Goal: Task Accomplishment & Management: Use online tool/utility

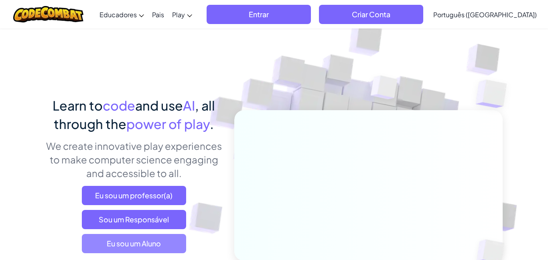
click at [117, 245] on span "Eu sou um Aluno" at bounding box center [134, 243] width 104 height 19
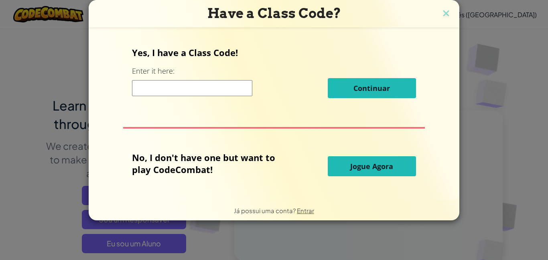
click at [210, 92] on input at bounding box center [192, 88] width 120 height 16
click at [354, 158] on button "Jogue Agora" at bounding box center [372, 166] width 88 height 20
click at [357, 167] on span "Jogue Agora" at bounding box center [371, 167] width 43 height 10
click at [364, 169] on span "Jogue Agora" at bounding box center [371, 167] width 43 height 10
click at [363, 172] on button "Jogue Agora" at bounding box center [372, 166] width 88 height 20
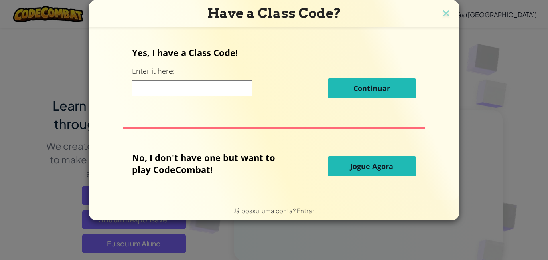
click at [370, 176] on button "Jogue Agora" at bounding box center [372, 166] width 88 height 20
click at [371, 173] on button "Jogue Agora" at bounding box center [372, 166] width 88 height 20
click at [372, 174] on button "Jogue Agora" at bounding box center [372, 166] width 88 height 20
click at [368, 169] on span "Jogue Agora" at bounding box center [371, 167] width 43 height 10
click at [367, 169] on span "Jogue Agora" at bounding box center [371, 167] width 43 height 10
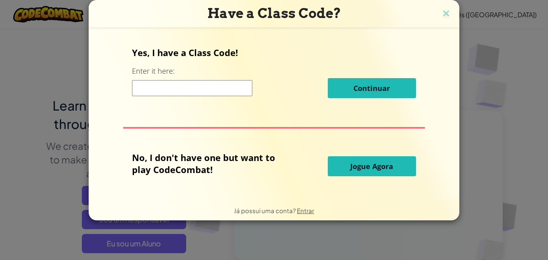
click at [370, 170] on span "Jogue Agora" at bounding box center [371, 167] width 43 height 10
click at [373, 168] on span "Jogue Agora" at bounding box center [371, 167] width 43 height 10
click at [373, 173] on button "Jogue Agora" at bounding box center [372, 166] width 88 height 20
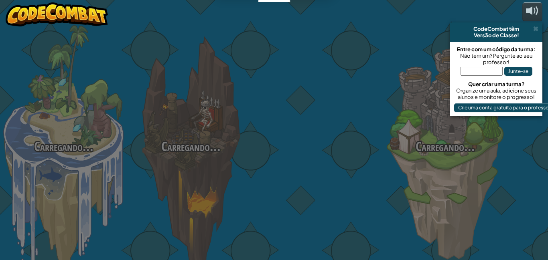
select select "pt-BR"
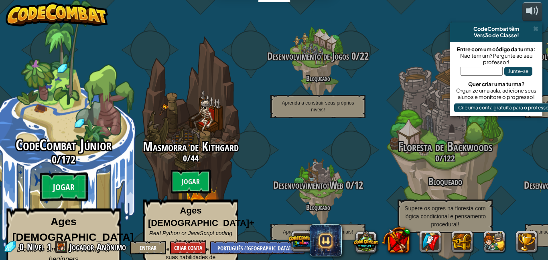
click at [77, 173] on btn "Jogar" at bounding box center [64, 187] width 48 height 29
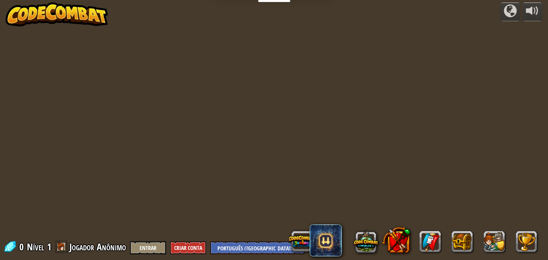
select select "pt-BR"
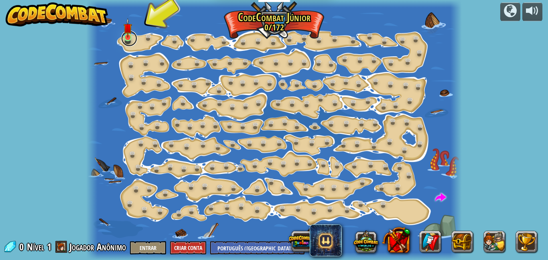
click at [130, 42] on link at bounding box center [129, 38] width 16 height 16
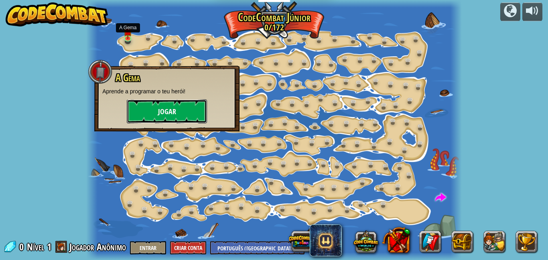
click at [173, 115] on button "Jogar" at bounding box center [167, 111] width 80 height 24
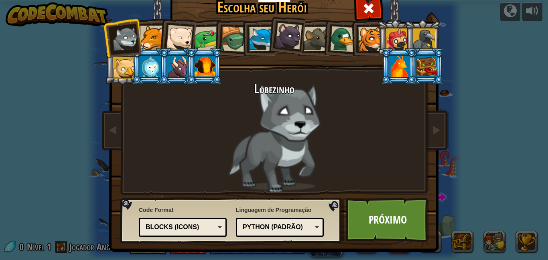
click at [209, 68] on div at bounding box center [204, 67] width 21 height 22
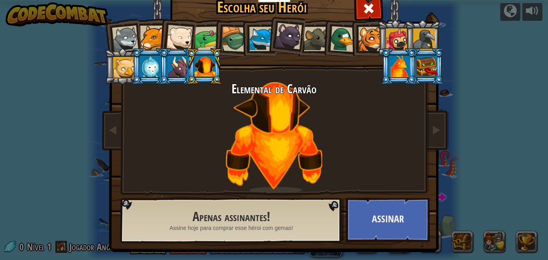
click at [229, 37] on div at bounding box center [234, 39] width 26 height 26
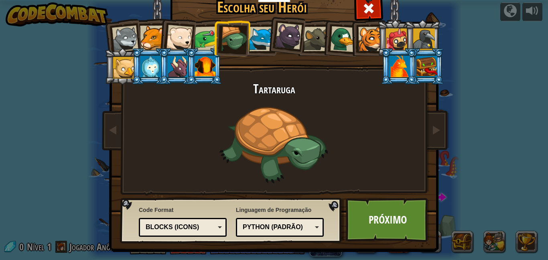
click at [122, 68] on div at bounding box center [124, 68] width 22 height 22
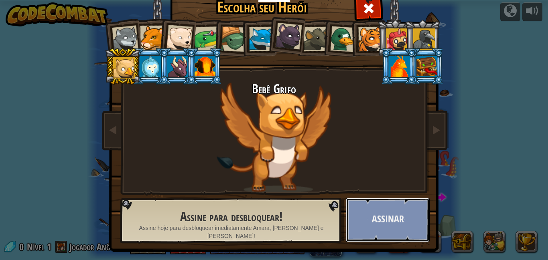
click at [405, 227] on button "Assinar" at bounding box center [388, 220] width 84 height 44
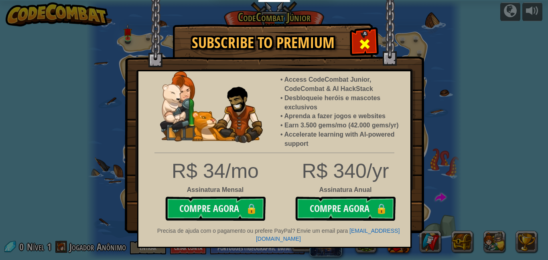
click at [366, 39] on span at bounding box center [364, 44] width 13 height 13
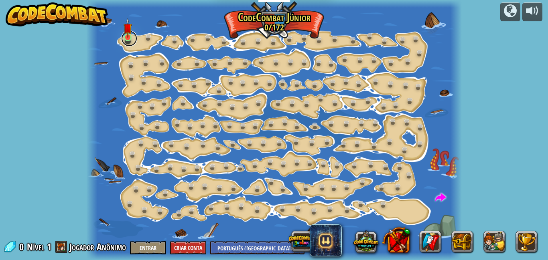
click at [137, 39] on link at bounding box center [129, 38] width 16 height 16
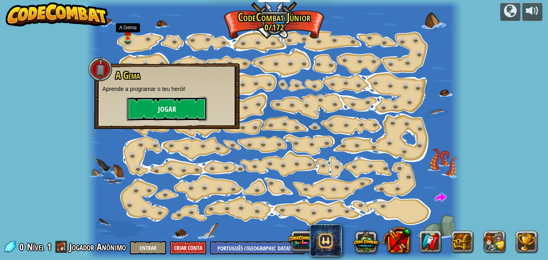
click at [163, 109] on button "Jogar" at bounding box center [167, 109] width 80 height 24
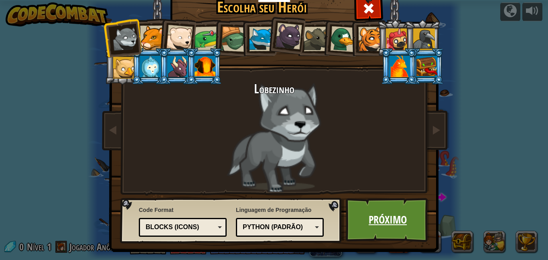
click at [379, 233] on link "Próximo" at bounding box center [388, 220] width 84 height 44
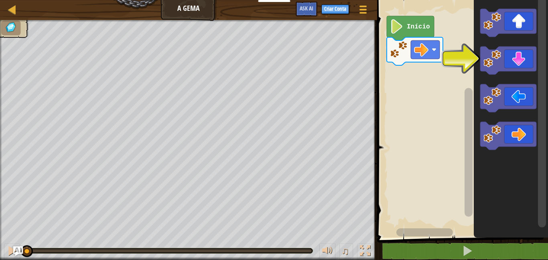
click at [517, 133] on icon "Espaço de trabalho do Blockly" at bounding box center [508, 136] width 56 height 28
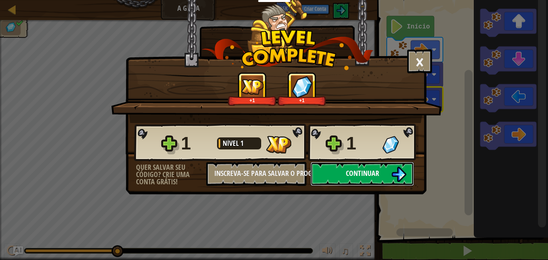
click at [376, 170] on span "Continuar" at bounding box center [362, 173] width 33 height 10
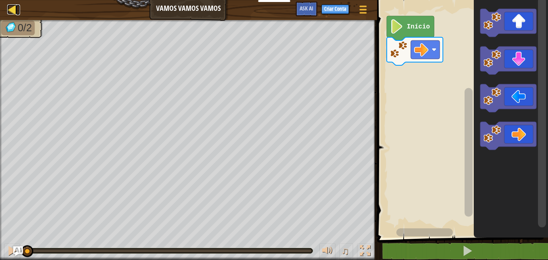
click at [17, 12] on link "Mapa" at bounding box center [18, 9] width 4 height 11
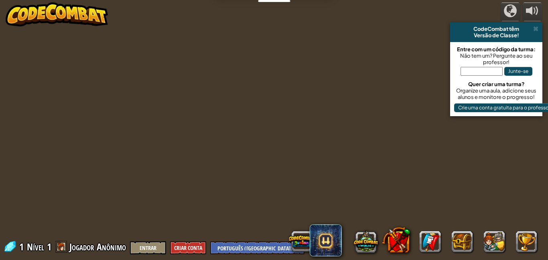
select select "pt-BR"
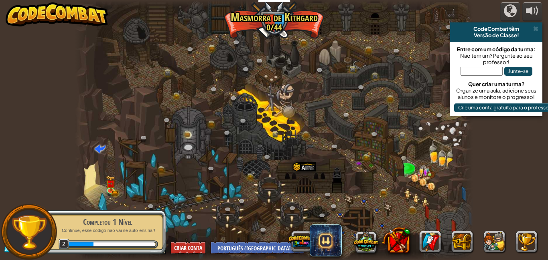
select select "pt-BR"
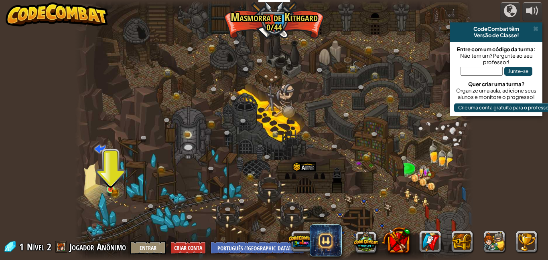
click at [112, 186] on img at bounding box center [111, 179] width 10 height 21
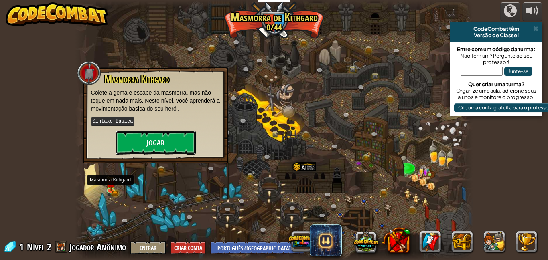
click at [139, 145] on button "Jogar" at bounding box center [155, 143] width 80 height 24
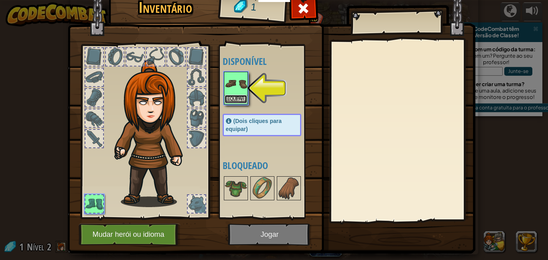
click at [241, 100] on button "Equipar" at bounding box center [236, 99] width 22 height 8
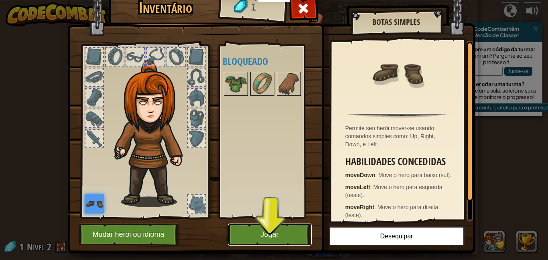
click at [273, 243] on button "Jogar" at bounding box center [270, 235] width 84 height 22
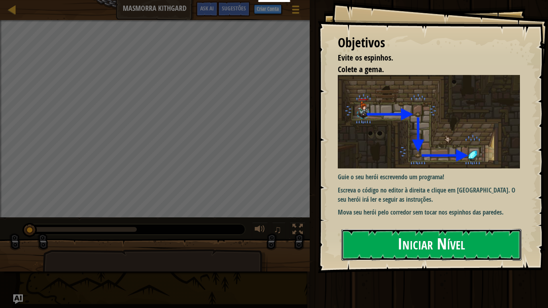
click at [479, 240] on button "Iniciar Nível" at bounding box center [431, 245] width 180 height 32
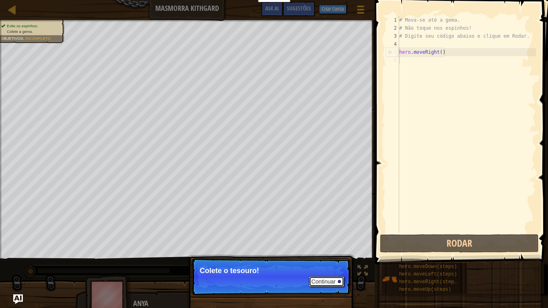
click at [326, 260] on button "Continuar" at bounding box center [326, 281] width 35 height 10
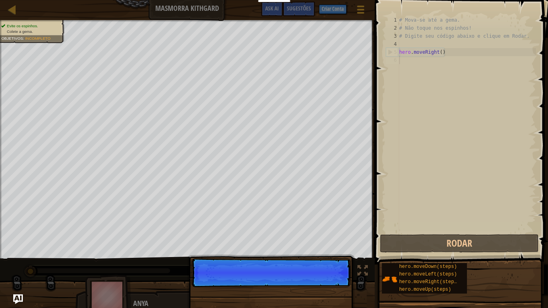
scroll to position [4, 0]
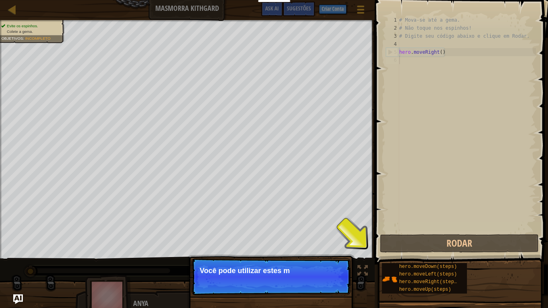
click at [321, 260] on p "Continuar Você pode utilizar estes m" at bounding box center [270, 276] width 159 height 37
click at [324, 260] on p "Continuar Você pode utilizar estes m" at bounding box center [270, 276] width 159 height 37
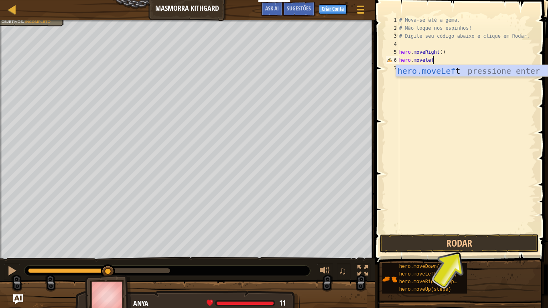
scroll to position [4, 5]
click at [496, 245] on button "Rodar" at bounding box center [459, 243] width 159 height 18
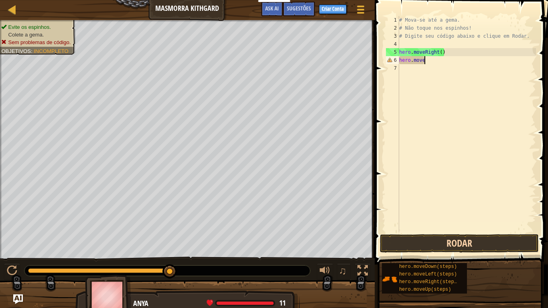
scroll to position [4, 3]
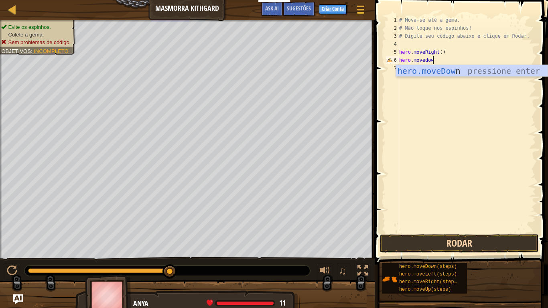
type textarea "hero.movedown"
type textarea "hero.moveright"
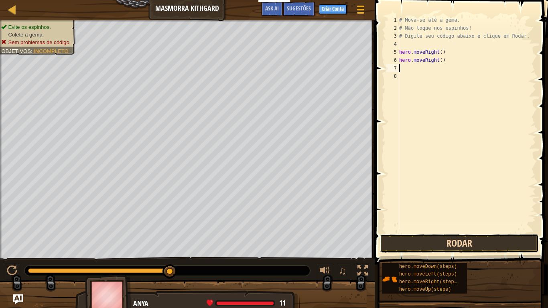
click at [487, 246] on button "Rodar" at bounding box center [459, 243] width 159 height 18
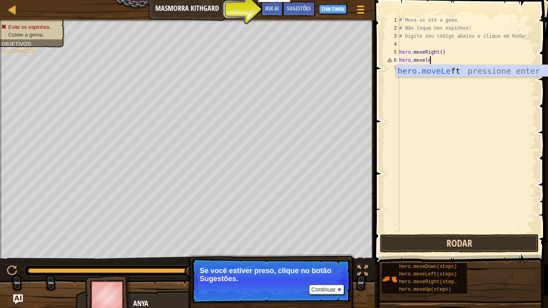
scroll to position [4, 4]
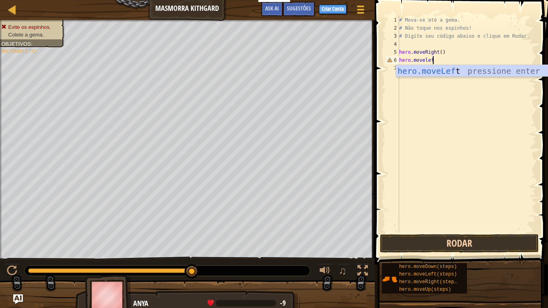
type textarea "hero.moveleft"
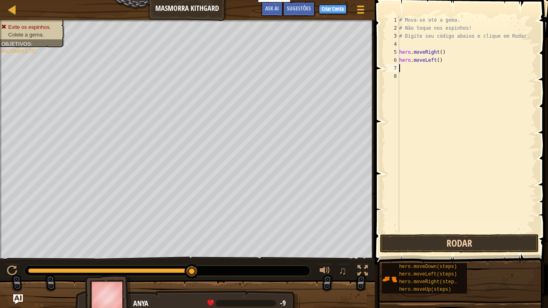
scroll to position [4, 0]
click at [495, 245] on button "Rodar" at bounding box center [459, 243] width 159 height 18
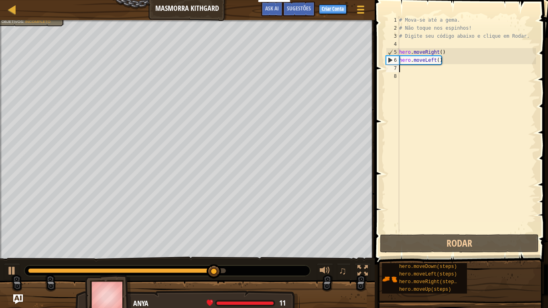
click at [434, 59] on div "# Mova-se até a gema. # Não toque nos espinhos! # Digite seu código abaixo e cl…" at bounding box center [466, 132] width 138 height 233
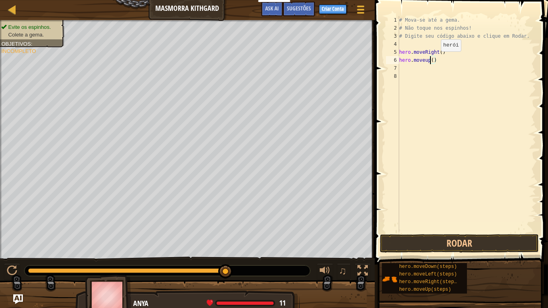
scroll to position [4, 4]
click at [494, 238] on button "Rodar" at bounding box center [459, 243] width 159 height 18
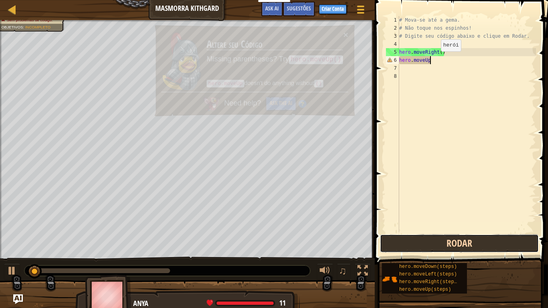
click at [511, 239] on button "Rodar" at bounding box center [459, 243] width 159 height 18
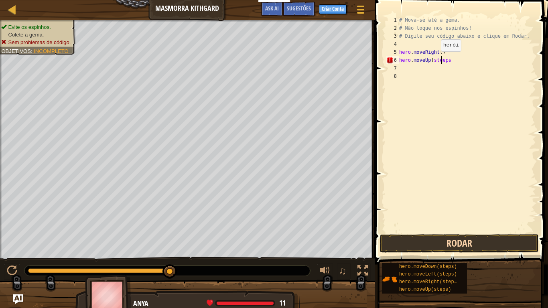
scroll to position [4, 6]
type textarea "hero.moveUp(steps)"
click at [491, 245] on button "Rodar" at bounding box center [459, 243] width 159 height 18
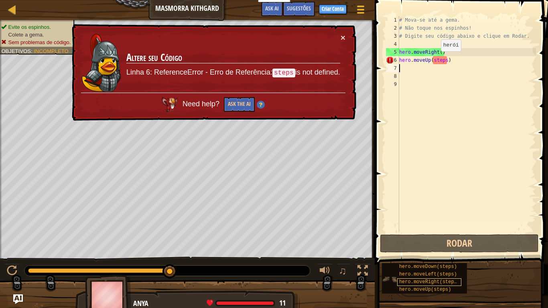
click at [444, 260] on span "hero.moveRight(steps)" at bounding box center [429, 282] width 61 height 6
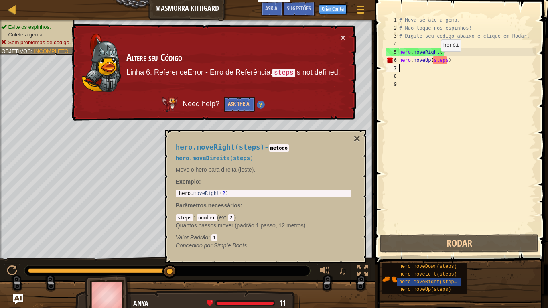
click at [459, 63] on div "# Mova-se até a gema. # Não toque nos espinhos! # Digite seu código abaixo e cl…" at bounding box center [466, 132] width 138 height 233
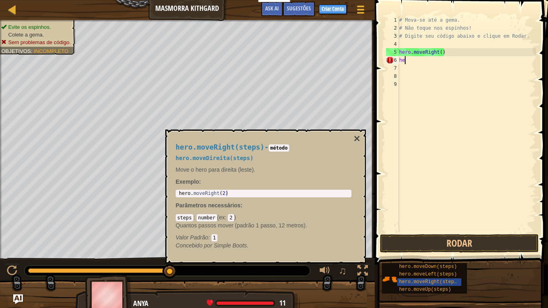
type textarea "h"
click at [441, 54] on div "# Mova-se até a gema. # Não toque nos espinhos! # Digite seu código abaixo e cl…" at bounding box center [466, 132] width 138 height 233
type textarea "hero.moveRight(1)"
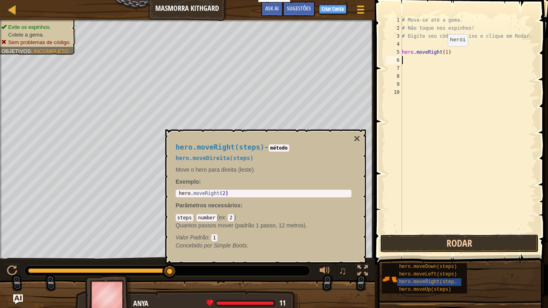
click at [478, 242] on button "Rodar" at bounding box center [459, 243] width 159 height 18
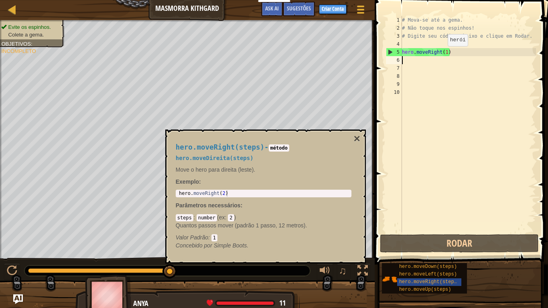
click at [363, 135] on div "hero.moveRight(steps) - método hero.moveDireita(steps) Move o hero para direita…" at bounding box center [265, 197] width 201 height 134
click at [355, 142] on button "×" at bounding box center [356, 138] width 6 height 11
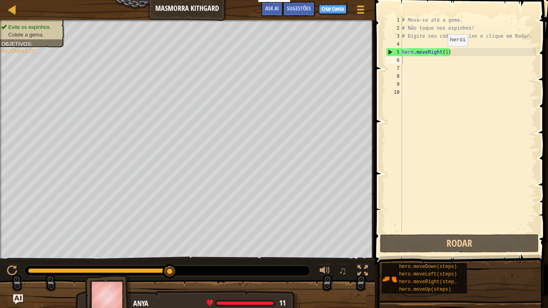
click at [463, 54] on div "# Mova-se até a gema. # Não toque nos espinhos! # Digite seu código abaixo e cl…" at bounding box center [468, 132] width 136 height 233
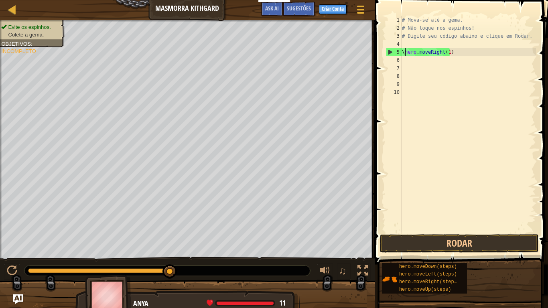
scroll to position [4, 0]
type textarea "hero.moveRight(1)"
paste textarea
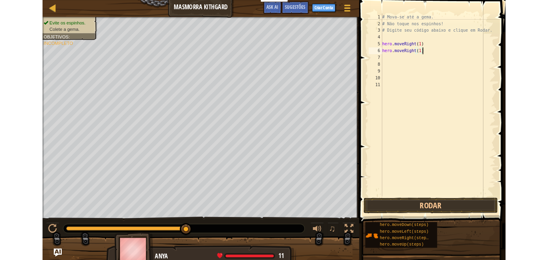
scroll to position [4, 0]
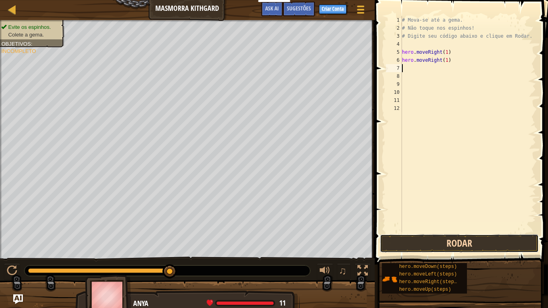
click at [481, 239] on button "Rodar" at bounding box center [459, 243] width 159 height 18
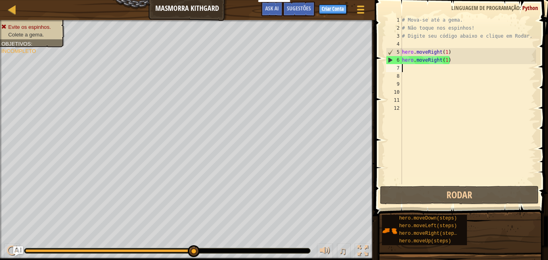
click at [441, 61] on div "# Mova-se até a gema. # Não toque nos espinhos! # Digite seu código abaixo e cl…" at bounding box center [468, 108] width 136 height 184
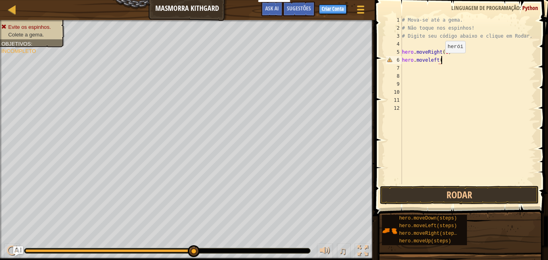
scroll to position [4, 5]
type textarea "hero.moveleft(1)"
click at [484, 193] on button "Rodar" at bounding box center [459, 195] width 159 height 18
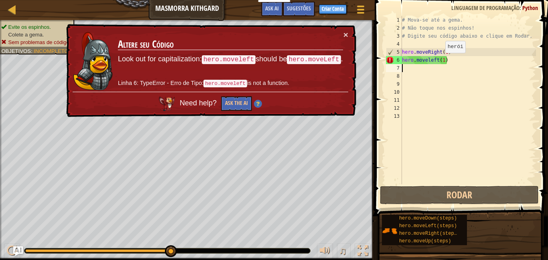
click at [433, 62] on div "# Mova-se até a gema. # Não toque nos espinhos! # Digite seu código abaixo e cl…" at bounding box center [468, 108] width 136 height 184
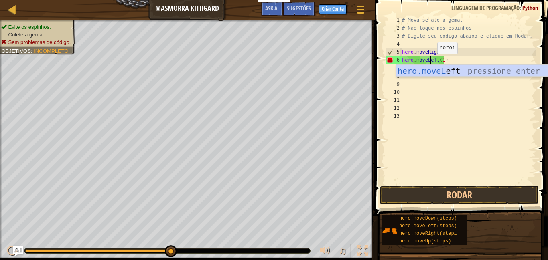
scroll to position [4, 4]
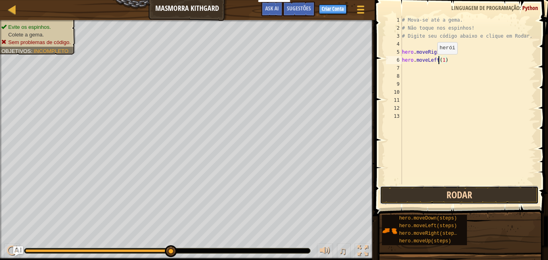
click at [480, 195] on button "Rodar" at bounding box center [459, 195] width 159 height 18
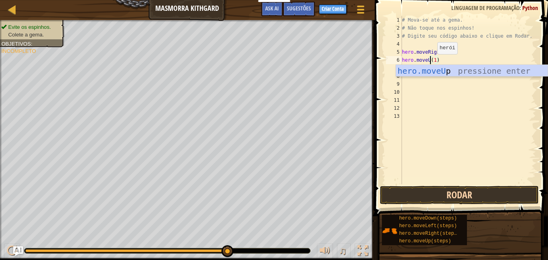
scroll to position [4, 4]
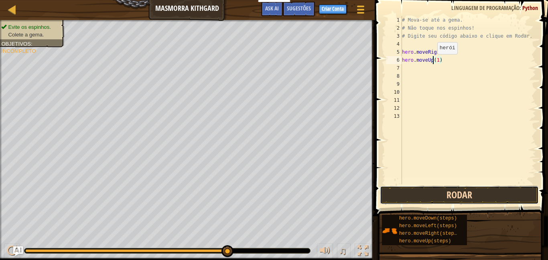
click at [499, 194] on button "Rodar" at bounding box center [459, 195] width 159 height 18
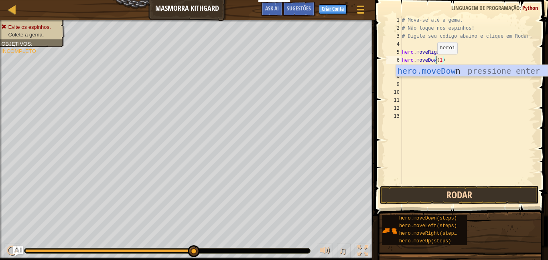
scroll to position [4, 5]
click at [481, 196] on button "Rodar" at bounding box center [459, 195] width 159 height 18
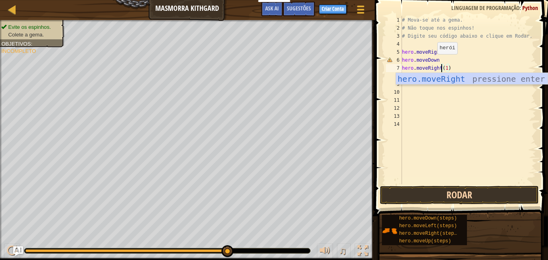
scroll to position [4, 6]
click at [483, 194] on button "Rodar" at bounding box center [459, 195] width 159 height 18
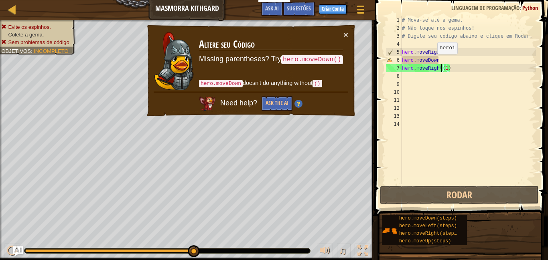
click at [447, 61] on div "# Mova-se até a gema. # Não toque nos espinhos! # Digite seu código abaixo e cl…" at bounding box center [468, 108] width 136 height 184
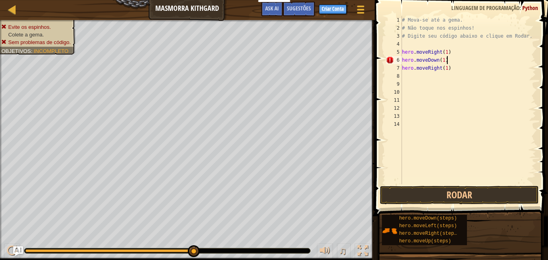
scroll to position [4, 6]
type textarea "hero.moveDown(1)"
click at [469, 195] on button "Rodar" at bounding box center [459, 195] width 159 height 18
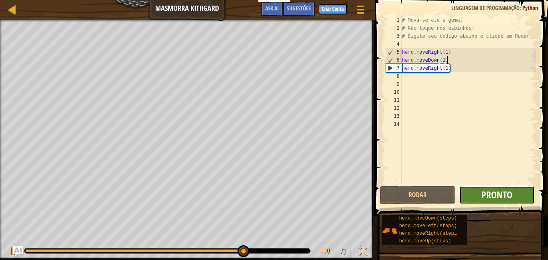
click at [501, 190] on span "Pronto" at bounding box center [496, 194] width 31 height 13
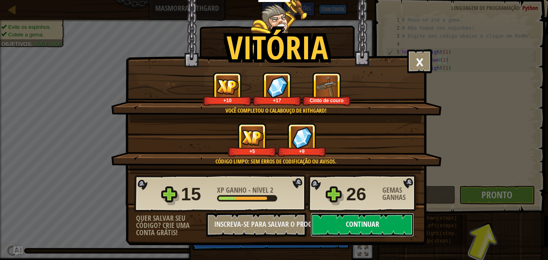
click at [387, 216] on button "Continuar" at bounding box center [361, 225] width 103 height 24
select select "pt-BR"
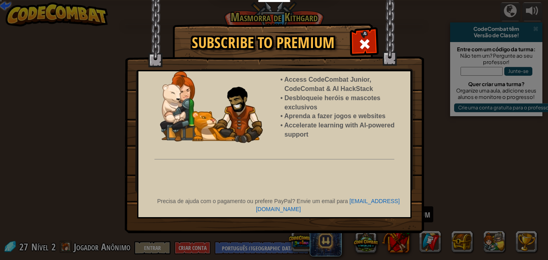
select select "pt-BR"
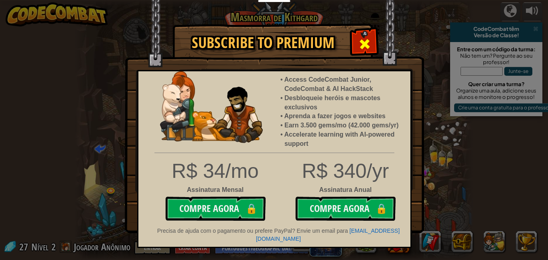
click at [371, 45] on span at bounding box center [364, 44] width 13 height 13
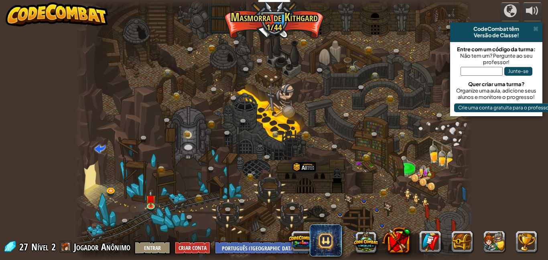
scroll to position [0, 6]
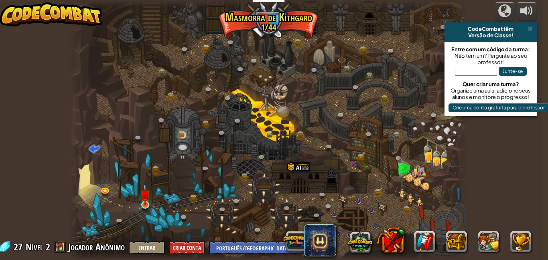
click at [148, 205] on img at bounding box center [145, 195] width 10 height 22
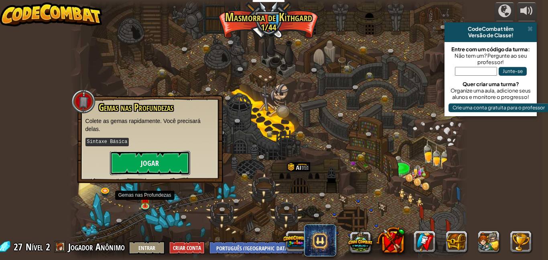
click at [150, 166] on button "Jogar" at bounding box center [150, 163] width 80 height 24
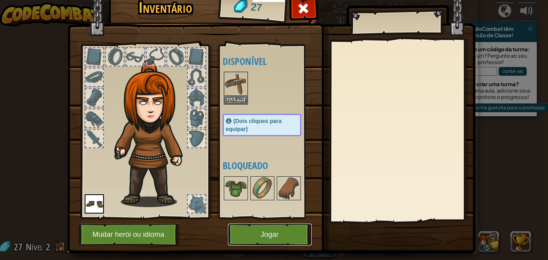
click at [271, 238] on button "Jogar" at bounding box center [270, 235] width 84 height 22
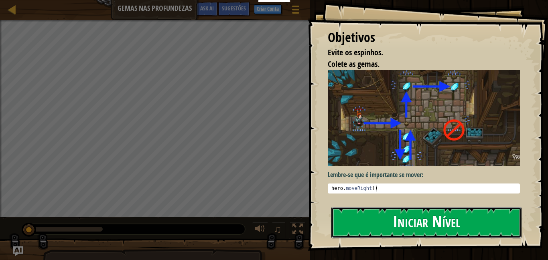
click at [465, 214] on button "Iniciar Nível" at bounding box center [426, 223] width 190 height 32
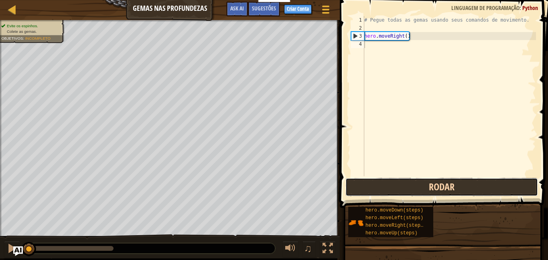
click at [405, 194] on button "Rodar" at bounding box center [441, 187] width 192 height 18
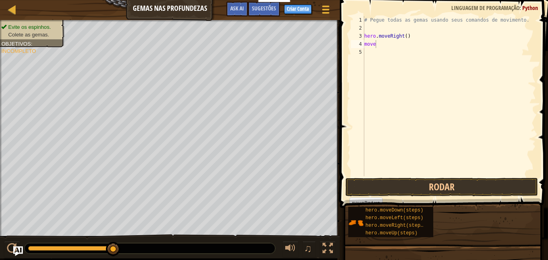
scroll to position [4, 0]
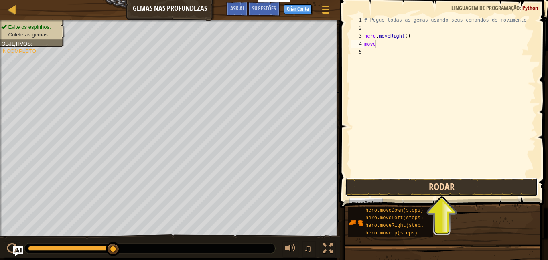
click at [443, 188] on button "Rodar" at bounding box center [441, 187] width 192 height 18
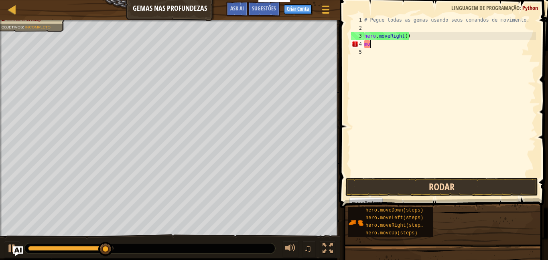
type textarea "m"
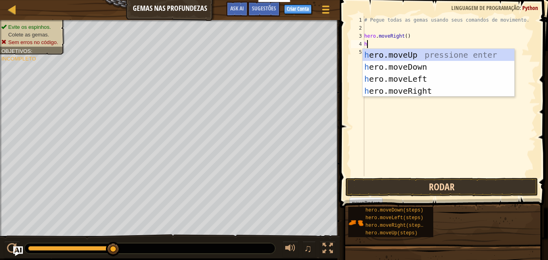
type textarea "her"
click at [426, 69] on div "her o.moveUp pressione enter her o.moveDown pressione enter her o.moveLeft pres…" at bounding box center [439, 85] width 152 height 72
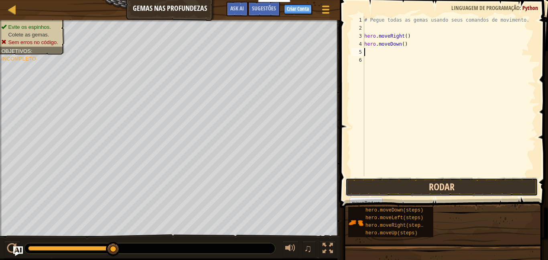
click at [462, 184] on button "Rodar" at bounding box center [441, 187] width 192 height 18
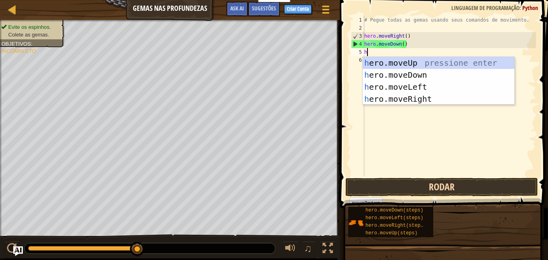
scroll to position [4, 0]
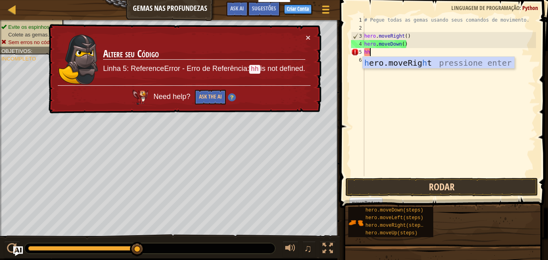
type textarea "h"
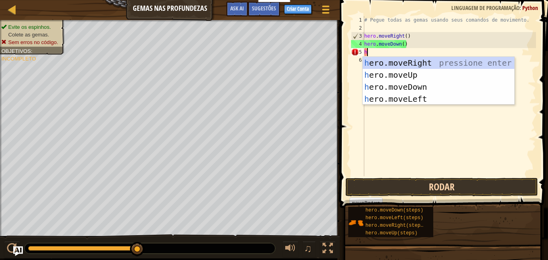
scroll to position [4, 0]
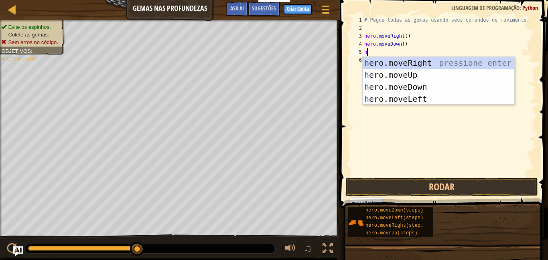
click at [430, 98] on div "h ero.moveRight pressione enter h ero.moveUp pressione enter h ero.moveDown pre…" at bounding box center [439, 93] width 152 height 72
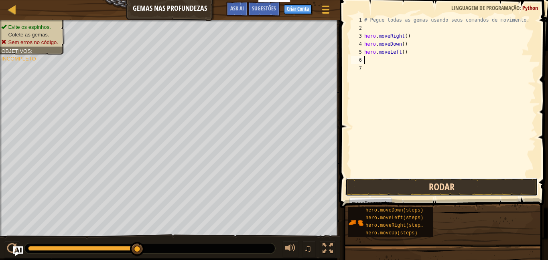
click at [453, 186] on button "Rodar" at bounding box center [441, 187] width 192 height 18
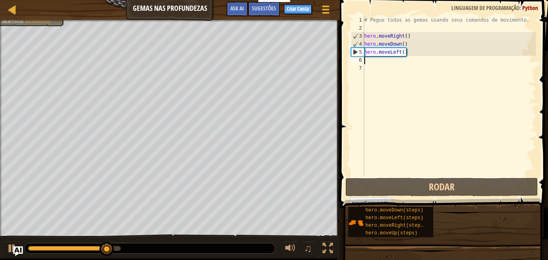
click at [421, 52] on div "# Pegue todas as gemas usando seus comandos de movimento. hero . moveRight ( ) …" at bounding box center [449, 104] width 173 height 176
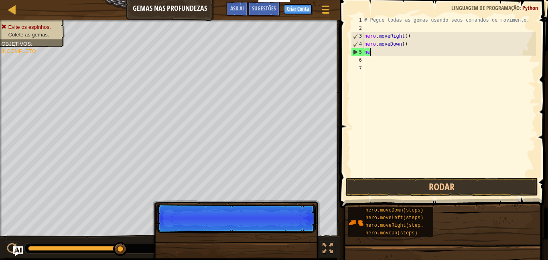
type textarea "h"
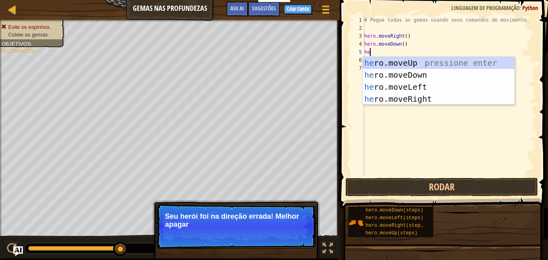
type textarea "her"
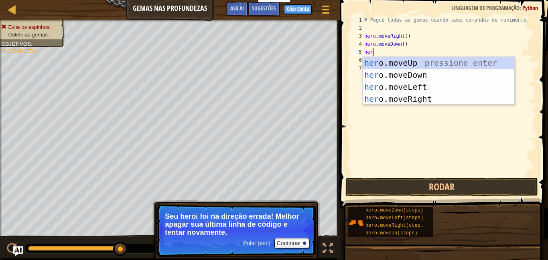
click at [431, 60] on div "her o.moveUp pressione enter her o.moveDown pressione enter her o.moveLeft pres…" at bounding box center [439, 93] width 152 height 72
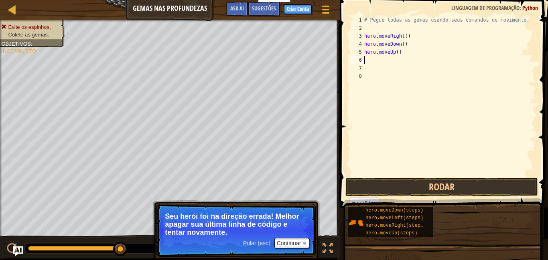
scroll to position [4, 0]
click at [454, 190] on button "Rodar" at bounding box center [441, 187] width 192 height 18
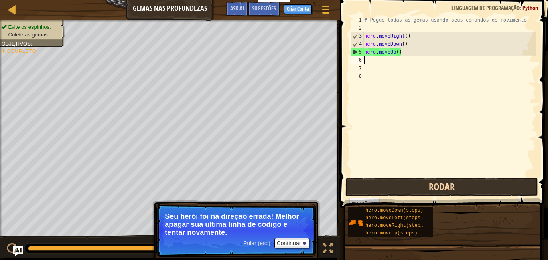
type textarea "h"
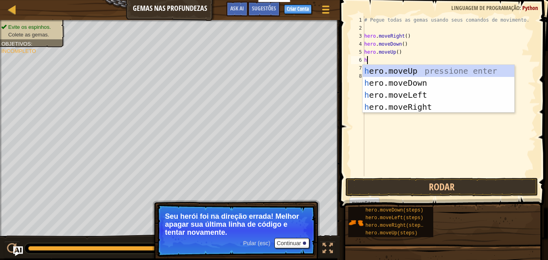
click at [426, 108] on div "h ero.moveUp pressione enter h ero.moveDown pressione enter h ero.moveLeft pres…" at bounding box center [439, 101] width 152 height 72
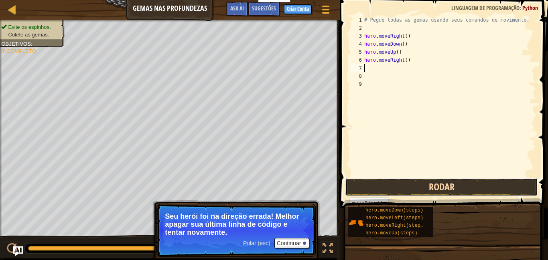
click at [451, 182] on button "Rodar" at bounding box center [441, 187] width 192 height 18
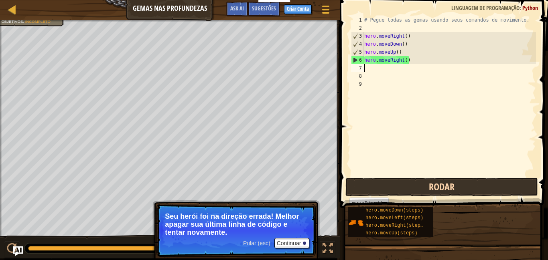
type textarea "h"
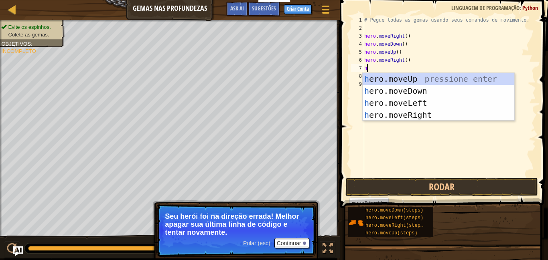
click at [435, 89] on div "h ero.moveUp pressione enter h ero.moveDown pressione enter h ero.moveLeft pres…" at bounding box center [439, 109] width 152 height 72
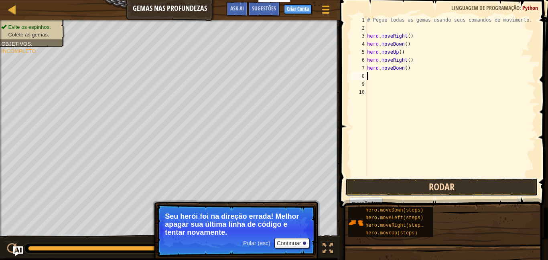
click at [473, 186] on button "Rodar" at bounding box center [441, 187] width 192 height 18
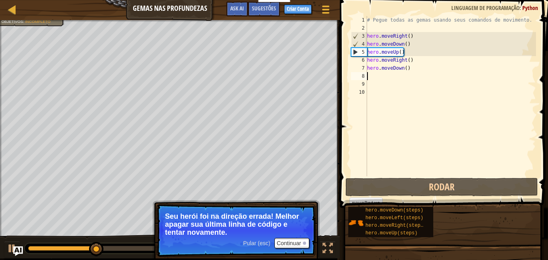
click at [417, 66] on div "# Pegue todas as gemas usando seus comandos de movimento. hero . moveRight ( ) …" at bounding box center [450, 104] width 170 height 176
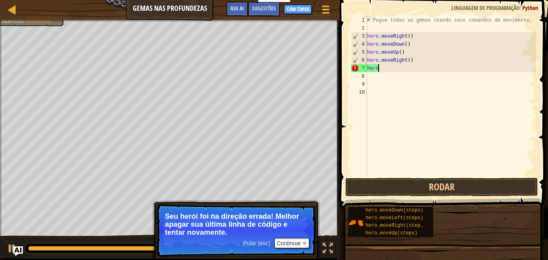
type textarea "h"
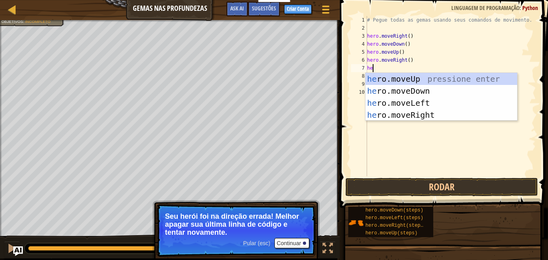
scroll to position [4, 1]
type textarea "hero"
click at [438, 79] on div "hero .moveUp pressione enter hero .moveDown pressione enter hero .moveLeft pres…" at bounding box center [441, 109] width 152 height 72
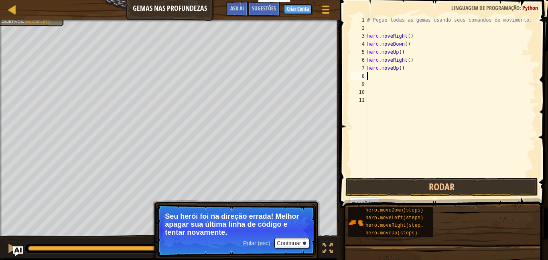
scroll to position [4, 0]
click at [426, 70] on div "# Pegue todas as gemas usando seus comandos de movimento. hero . moveRight ( ) …" at bounding box center [450, 104] width 170 height 176
type textarea "hero.moveUp("
type textarea "h"
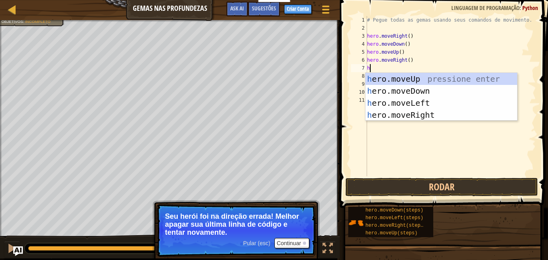
click at [433, 101] on div "h ero.moveUp pressione enter h ero.moveDown pressione enter h ero.moveLeft pres…" at bounding box center [441, 109] width 152 height 72
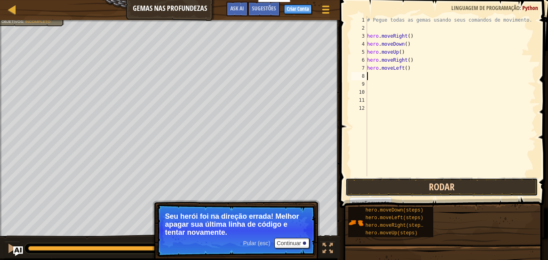
click at [460, 188] on button "Rodar" at bounding box center [441, 187] width 192 height 18
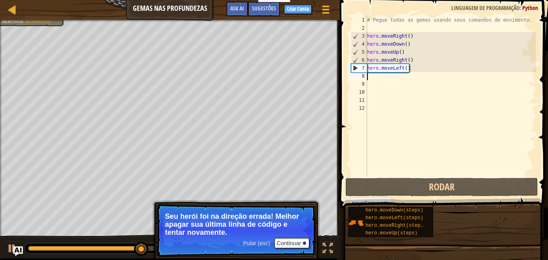
click at [415, 68] on div "# Pegue todas as gemas usando seus comandos de movimento. hero . moveRight ( ) …" at bounding box center [450, 104] width 170 height 176
click at [423, 67] on div "# Pegue todas as gemas usando seus comandos de movimento. hero . moveRight ( ) …" at bounding box center [450, 104] width 170 height 176
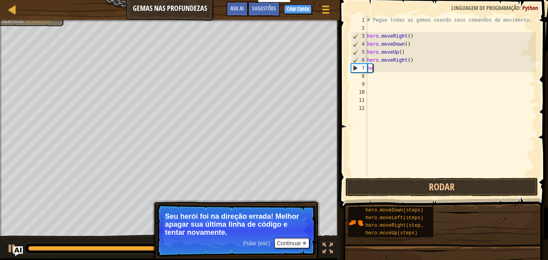
type textarea "h"
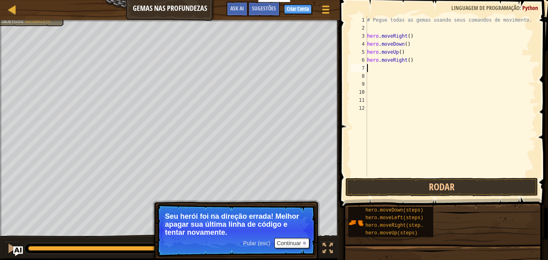
type textarea "h"
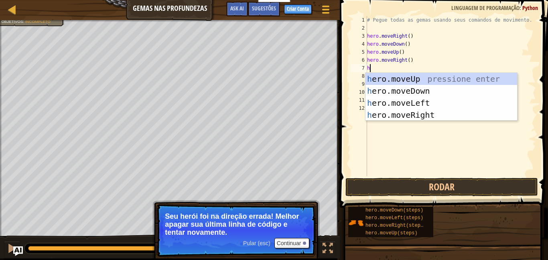
click at [448, 77] on div "h ero.moveUp pressione enter h ero.moveDown pressione enter h ero.moveLeft pres…" at bounding box center [441, 109] width 152 height 72
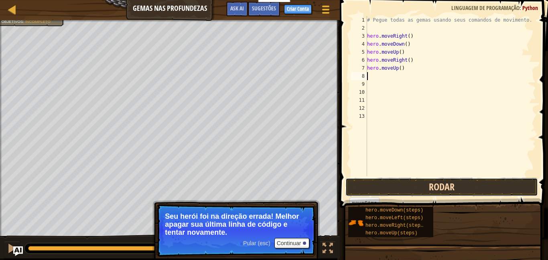
click at [452, 187] on button "Rodar" at bounding box center [441, 187] width 192 height 18
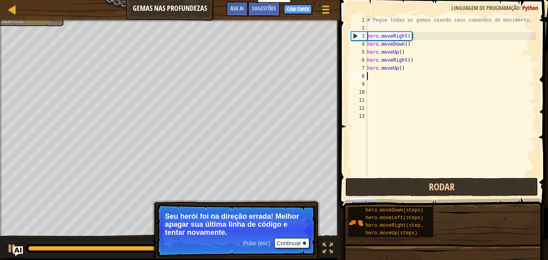
type textarea "h"
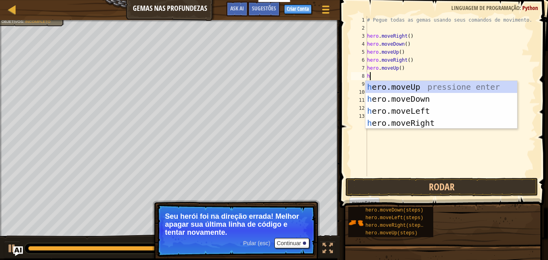
click at [436, 122] on div "h ero.moveUp pressione enter h ero.moveDown pressione enter h ero.moveLeft pres…" at bounding box center [441, 117] width 152 height 72
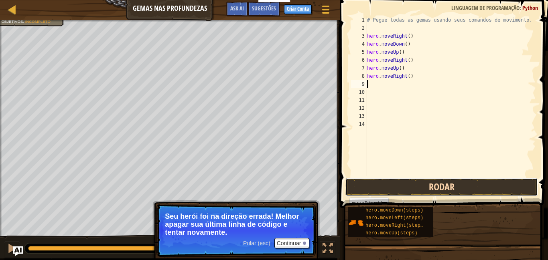
click at [448, 184] on button "Rodar" at bounding box center [441, 187] width 192 height 18
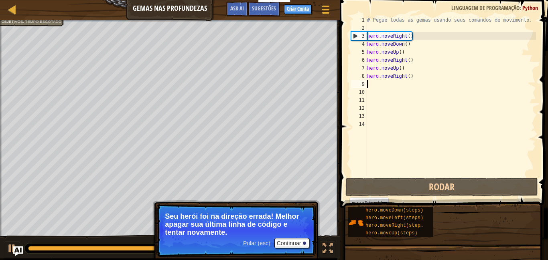
click at [403, 76] on div "# Pegue todas as gemas usando seus comandos de movimento. hero . moveRight ( ) …" at bounding box center [450, 104] width 170 height 176
click at [434, 73] on div "# Pegue todas as gemas usando seus comandos de movimento. hero . moveRight ( ) …" at bounding box center [450, 104] width 170 height 176
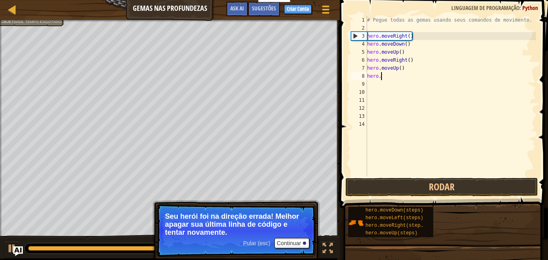
type textarea "h"
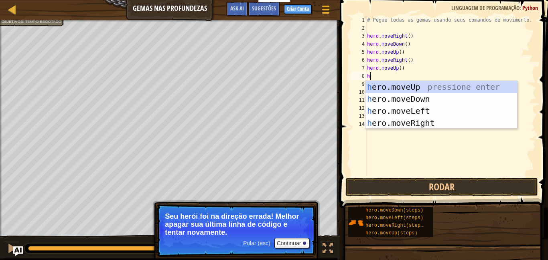
click at [432, 98] on div "h ero.moveUp pressione enter h ero.moveDown pressione enter h ero.moveLeft pres…" at bounding box center [441, 117] width 152 height 72
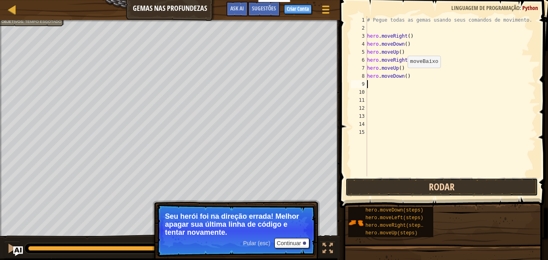
click at [441, 189] on button "Rodar" at bounding box center [441, 187] width 192 height 18
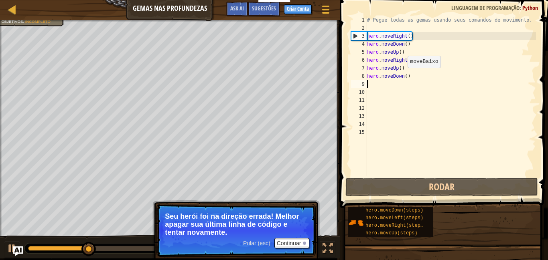
click at [421, 79] on div "# Pegue todas as gemas usando seus comandos de movimento. hero . moveRight ( ) …" at bounding box center [450, 104] width 170 height 176
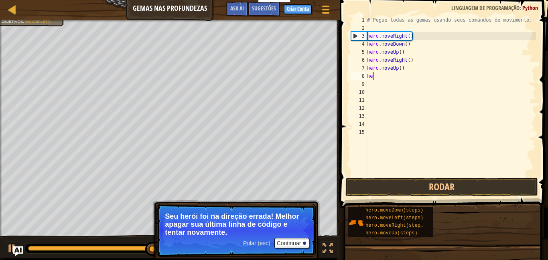
type textarea "h"
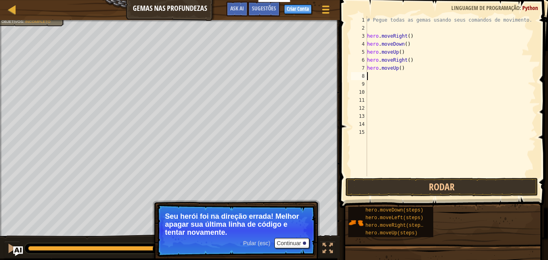
type textarea "h"
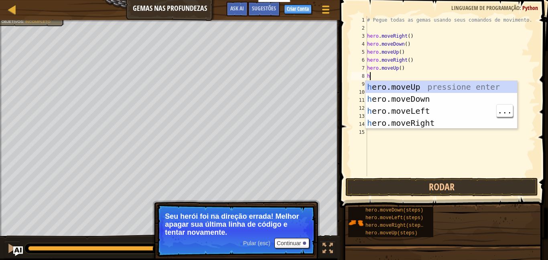
click at [432, 111] on div "h ero.moveUp pressione enter h ero.moveDown pressione enter h ero.moveLeft pres…" at bounding box center [441, 117] width 152 height 72
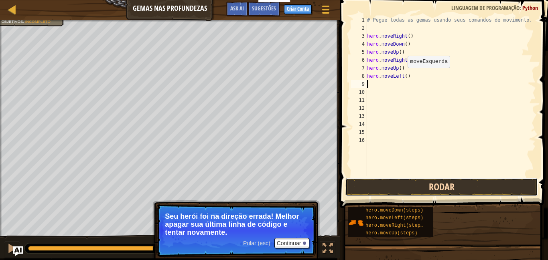
click at [447, 186] on button "Rodar" at bounding box center [441, 187] width 192 height 18
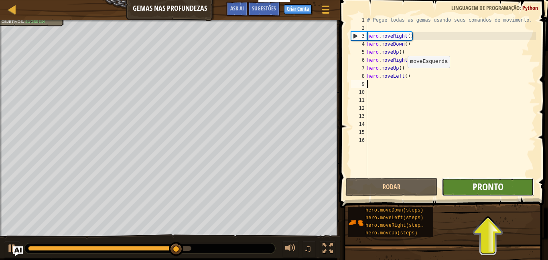
click at [501, 188] on span "Pronto" at bounding box center [487, 186] width 31 height 13
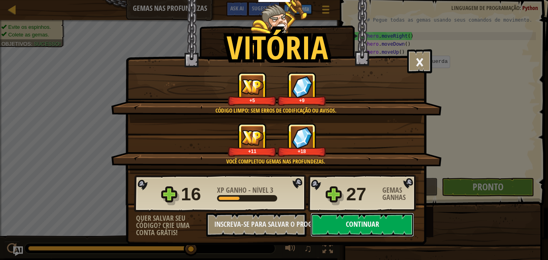
click at [377, 227] on button "Continuar" at bounding box center [361, 225] width 103 height 24
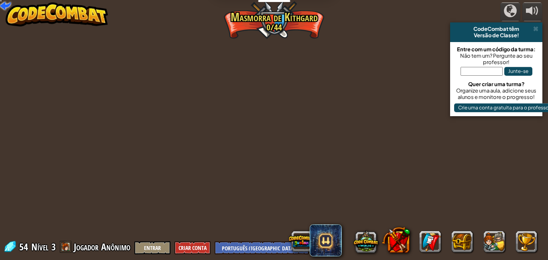
click at [378, 223] on div "powered by CodeCombat têm Versão de Classe! Entre com um código da turma: Não t…" at bounding box center [274, 130] width 548 height 260
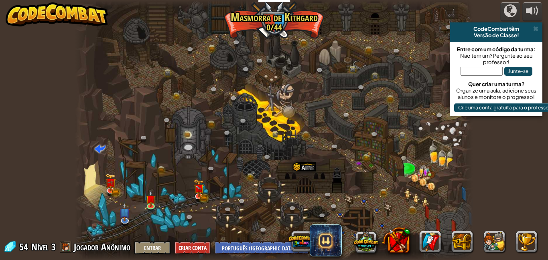
select select "pt-BR"
click at [203, 192] on img at bounding box center [199, 185] width 10 height 21
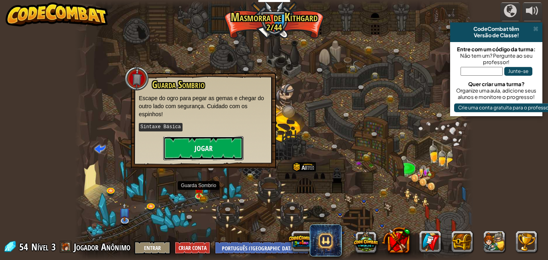
click at [223, 148] on button "Jogar" at bounding box center [203, 148] width 80 height 24
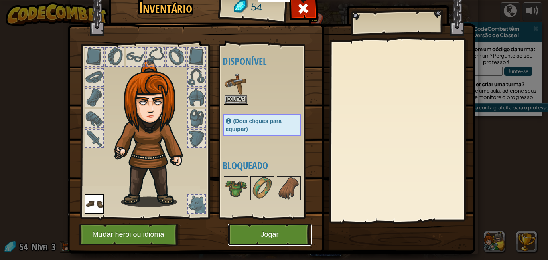
click at [262, 231] on button "Jogar" at bounding box center [270, 235] width 84 height 22
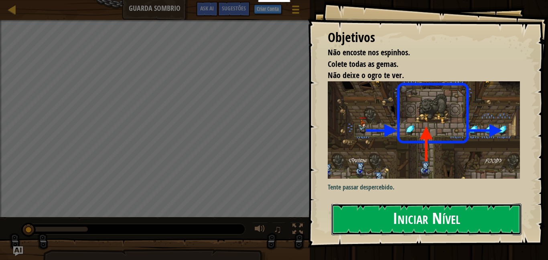
click at [385, 227] on button "Iniciar Nível" at bounding box center [426, 220] width 190 height 32
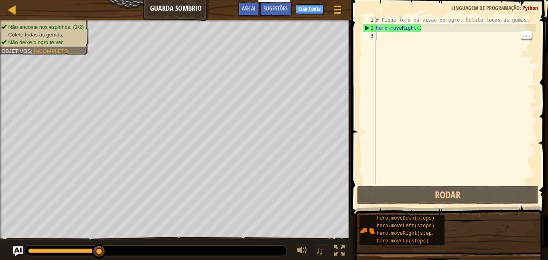
click at [386, 43] on div "# Fique fora da visão do ogro. Colete todas as gemas. hero . moveRight ( )" at bounding box center [455, 108] width 162 height 184
type textarea "h"
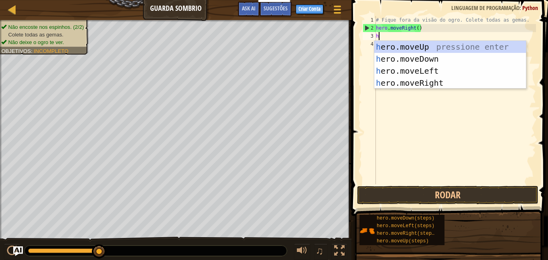
scroll to position [4, 0]
click at [440, 60] on div "h ero.moveUp pressione enter h ero.moveDown pressione enter h ero.moveLeft pres…" at bounding box center [450, 77] width 152 height 72
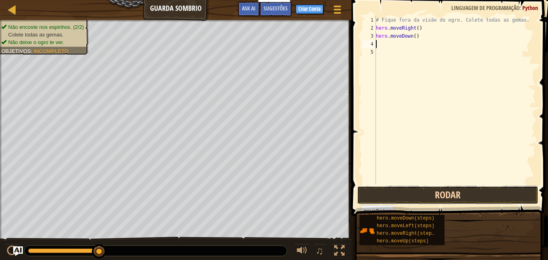
click at [447, 200] on button "Rodar" at bounding box center [447, 195] width 181 height 18
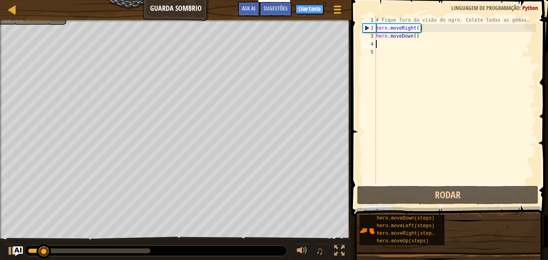
click at [426, 36] on div "# Fique fora da visão do ogro. Colete todas as gemas. hero . moveRight ( ) hero…" at bounding box center [455, 108] width 162 height 184
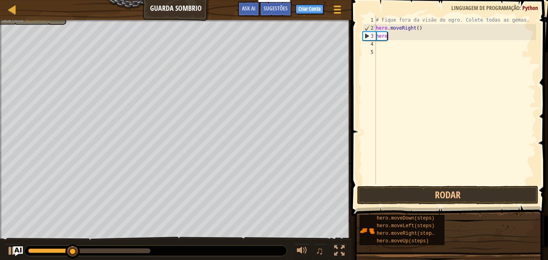
type textarea "h"
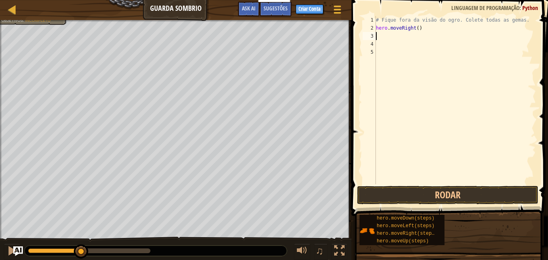
type textarea "h"
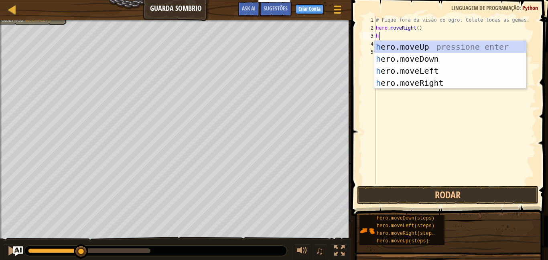
click at [443, 47] on div "h ero.moveUp pressione enter h ero.moveDown pressione enter h ero.moveLeft pres…" at bounding box center [450, 77] width 152 height 72
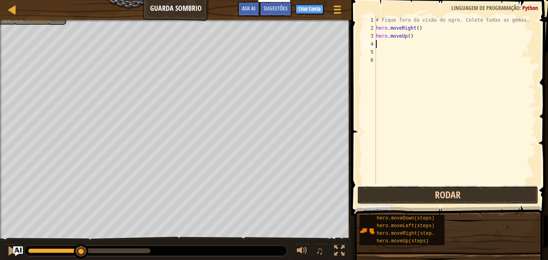
click at [485, 191] on button "Rodar" at bounding box center [447, 195] width 181 height 18
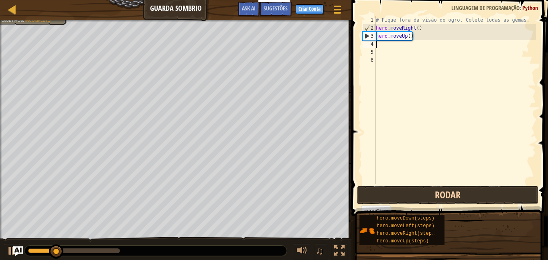
type textarea "h"
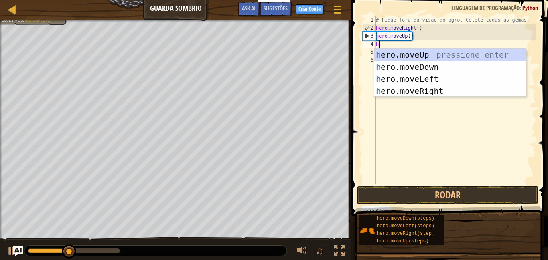
click at [440, 93] on div "h ero.moveUp pressione enter h ero.moveDown pressione enter h ero.moveLeft pres…" at bounding box center [450, 85] width 152 height 72
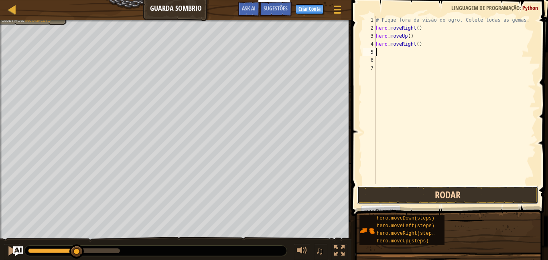
click at [458, 195] on button "Rodar" at bounding box center [447, 195] width 181 height 18
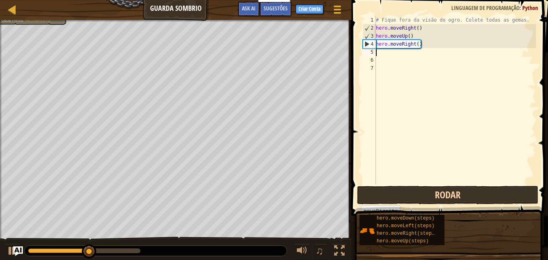
type textarea "h"
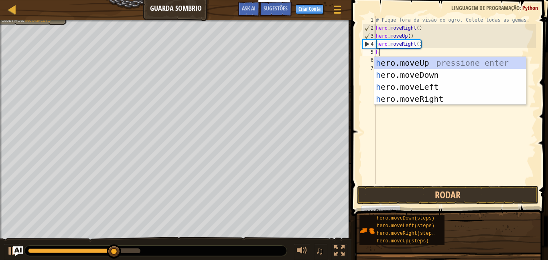
click at [444, 72] on div "h ero.moveUp pressione enter h ero.moveDown pressione enter h ero.moveLeft pres…" at bounding box center [450, 93] width 152 height 72
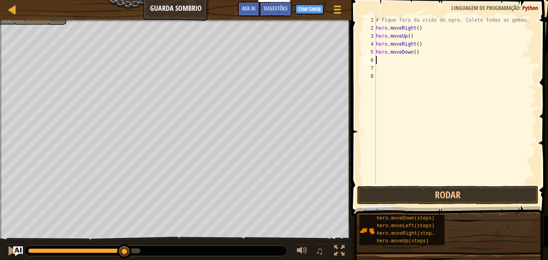
type textarea "h"
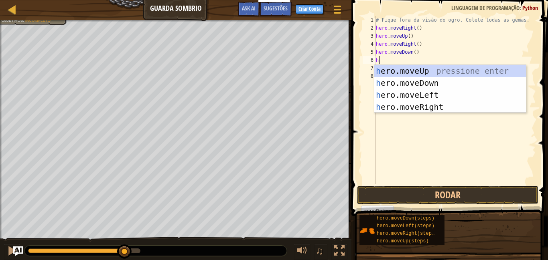
click at [444, 106] on div "h ero.moveUp pressione enter h ero.moveDown pressione enter h ero.moveLeft pres…" at bounding box center [450, 101] width 152 height 72
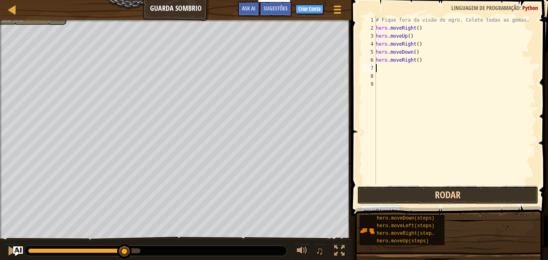
click at [470, 196] on button "Rodar" at bounding box center [447, 195] width 181 height 18
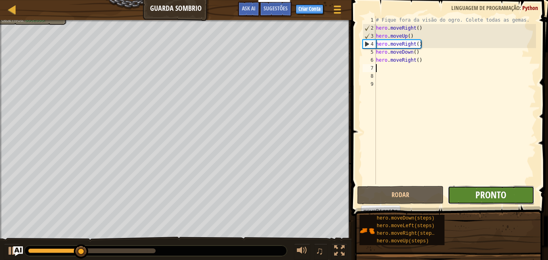
click at [494, 192] on span "Pronto" at bounding box center [490, 194] width 31 height 13
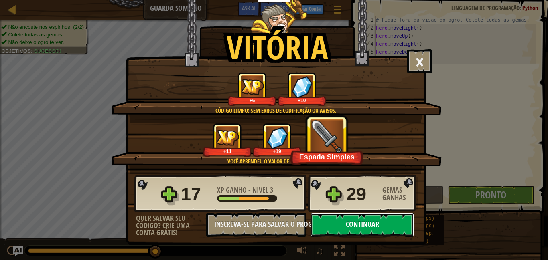
click at [384, 225] on button "Continuar" at bounding box center [361, 225] width 103 height 24
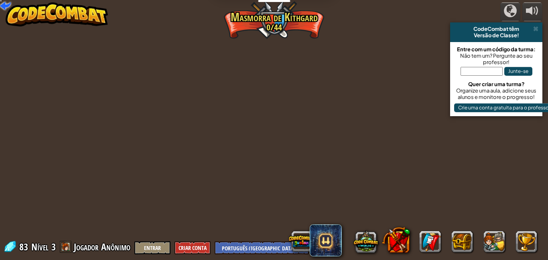
select select "pt-BR"
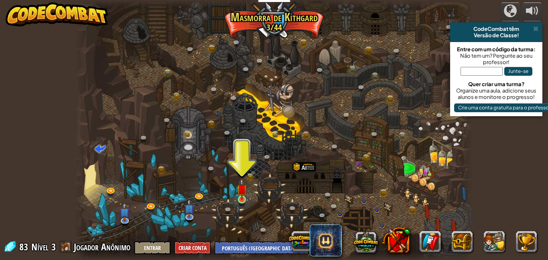
click at [242, 199] on img at bounding box center [242, 189] width 10 height 22
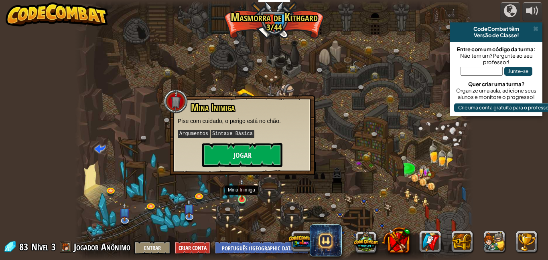
click at [245, 197] on img at bounding box center [242, 189] width 10 height 22
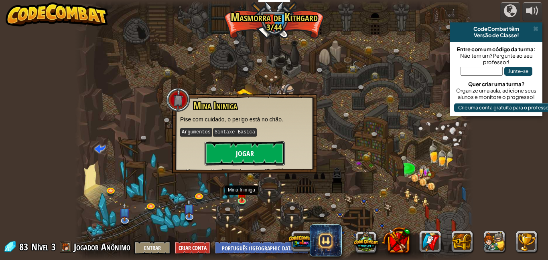
click at [250, 156] on button "Jogar" at bounding box center [245, 154] width 80 height 24
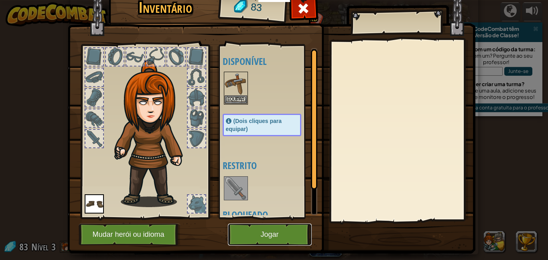
click at [270, 233] on button "Jogar" at bounding box center [270, 235] width 84 height 22
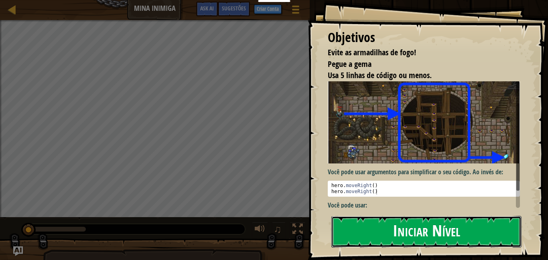
click at [459, 227] on button "Iniciar Nível" at bounding box center [426, 232] width 190 height 32
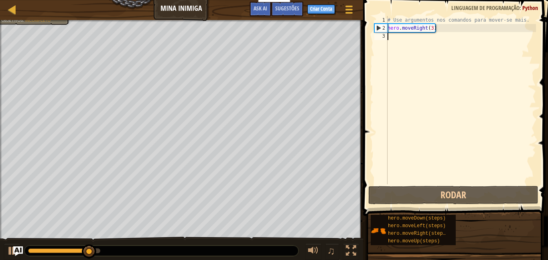
type textarea "h"
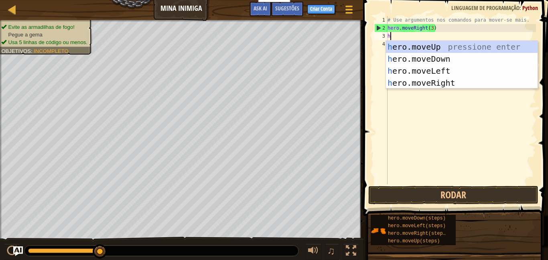
click at [457, 59] on div "h ero.moveUp pressione enter h ero.moveDown pressione enter h ero.moveLeft pres…" at bounding box center [462, 77] width 152 height 72
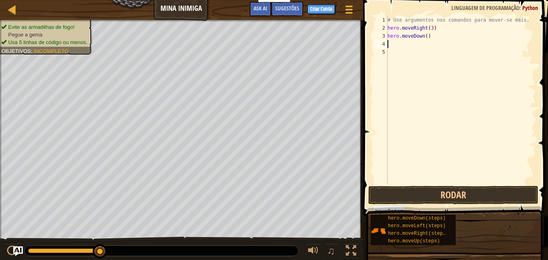
type textarea "h"
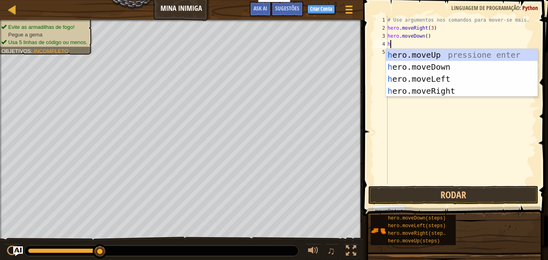
click at [454, 97] on div "# Use argumentos nos comandos para mover-se mais. hero . moveRight ( 3 ) hero .…" at bounding box center [461, 108] width 150 height 184
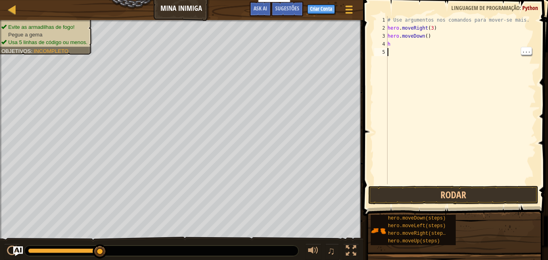
type textarea "h"
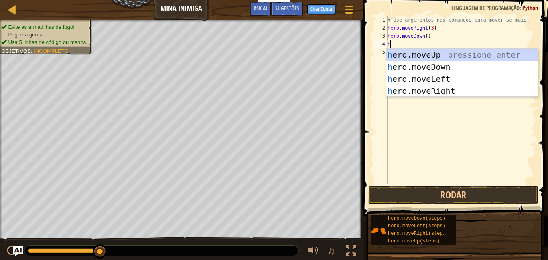
click at [458, 89] on div "h ero.moveUp pressione enter h ero.moveDown pressione enter h ero.moveLeft pres…" at bounding box center [462, 85] width 152 height 72
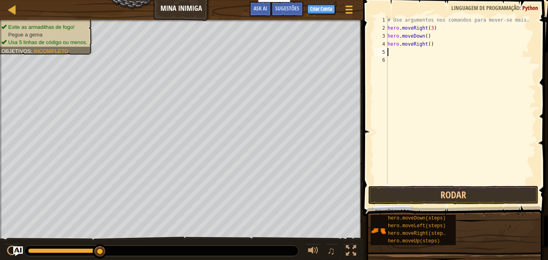
type textarea "h"
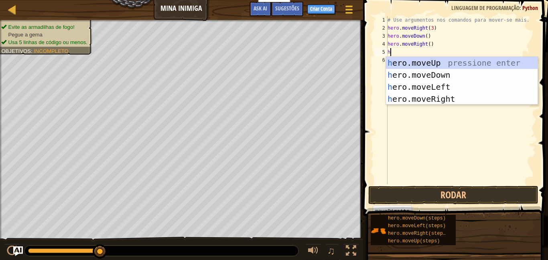
click at [445, 63] on div "h ero.moveUp pressione enter h ero.moveDown pressione enter h ero.moveLeft pres…" at bounding box center [462, 93] width 152 height 72
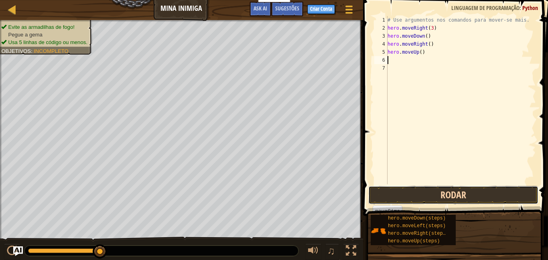
click at [462, 194] on button "Rodar" at bounding box center [453, 195] width 170 height 18
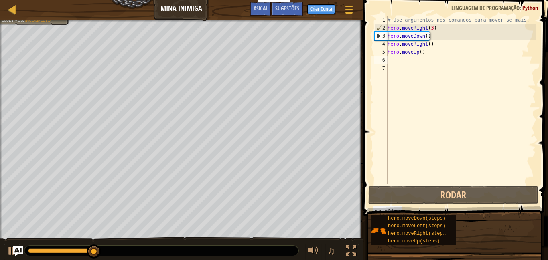
click at [433, 36] on div "# Use argumentos nos comandos para mover-se mais. hero . moveRight ( 3 ) hero .…" at bounding box center [461, 108] width 150 height 184
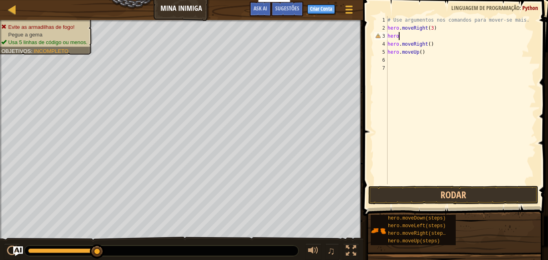
type textarea "h"
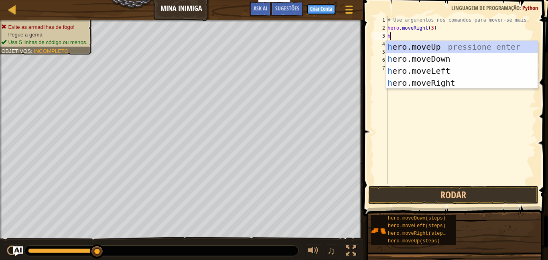
click at [452, 67] on div "h ero.moveUp pressione enter h ero.moveDown pressione enter h ero.moveLeft pres…" at bounding box center [462, 77] width 152 height 72
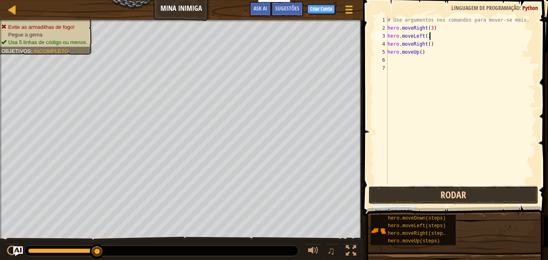
click at [475, 192] on button "Rodar" at bounding box center [453, 195] width 170 height 18
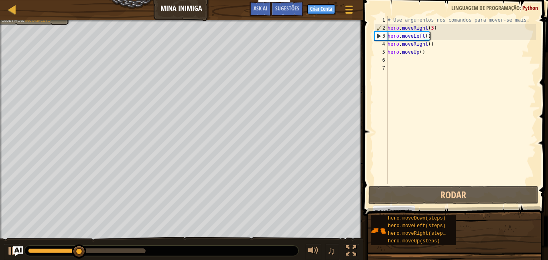
click at [442, 44] on div "# Use argumentos nos comandos para mover-se mais. hero . moveRight ( 3 ) hero .…" at bounding box center [461, 108] width 150 height 184
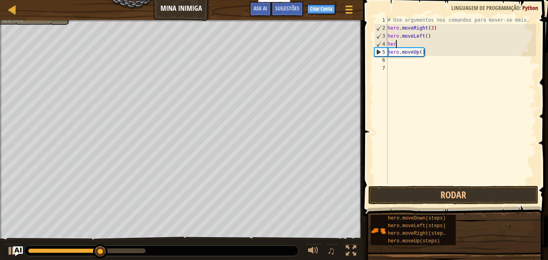
type textarea "h"
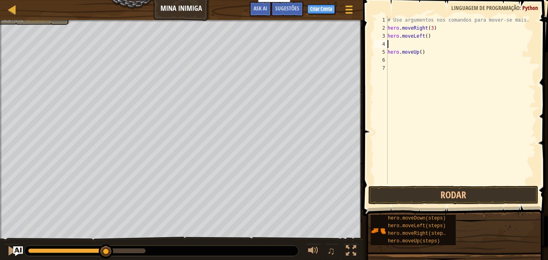
click at [434, 55] on div "# Use argumentos nos comandos para mover-se mais. hero . moveRight ( 3 ) hero .…" at bounding box center [461, 108] width 150 height 184
type textarea "h"
click at [483, 194] on button "Rodar" at bounding box center [453, 195] width 170 height 18
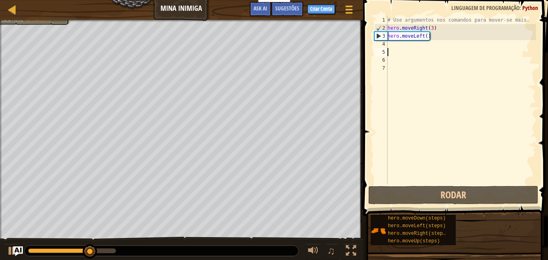
click at [438, 36] on div "# Use argumentos nos comandos para mover-se mais. hero . moveRight ( 3 ) hero .…" at bounding box center [461, 108] width 150 height 184
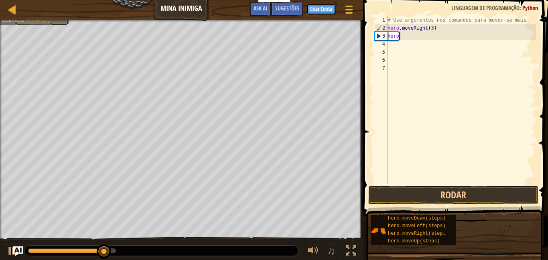
type textarea "h"
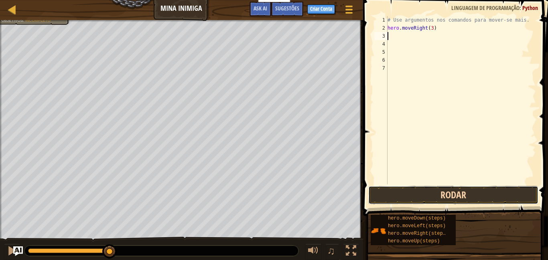
click at [471, 191] on button "Rodar" at bounding box center [453, 195] width 170 height 18
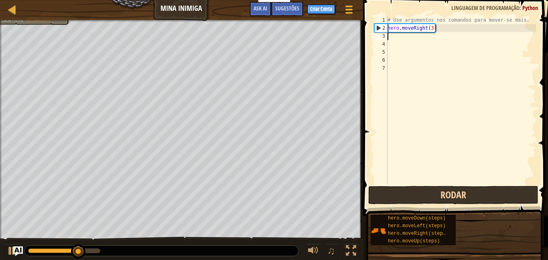
type textarea "h"
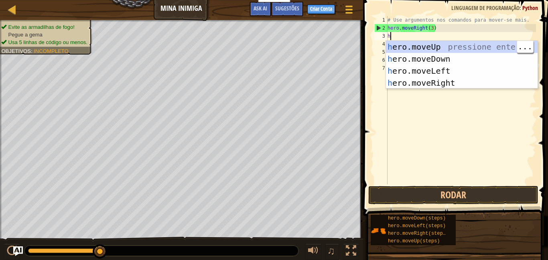
click at [488, 47] on div "h ero.moveUp pressione enter h ero.moveDown pressione enter h ero.moveLeft pres…" at bounding box center [462, 77] width 152 height 72
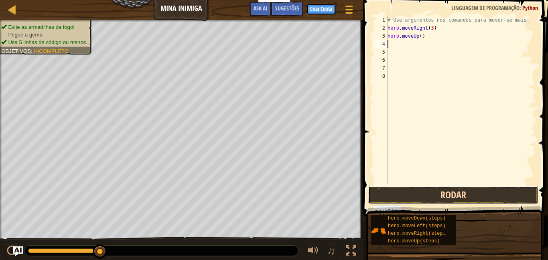
click at [473, 192] on button "Rodar" at bounding box center [453, 195] width 170 height 18
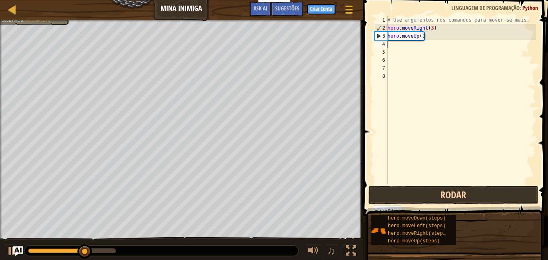
type textarea "h"
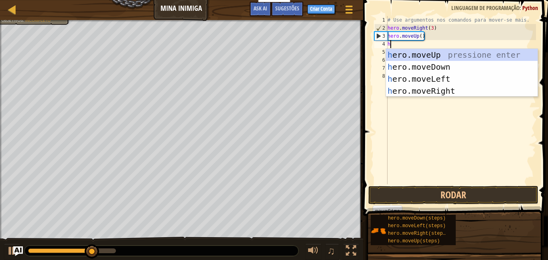
click at [456, 87] on div "h ero.moveUp pressione enter h ero.moveDown pressione enter h ero.moveLeft pres…" at bounding box center [462, 85] width 152 height 72
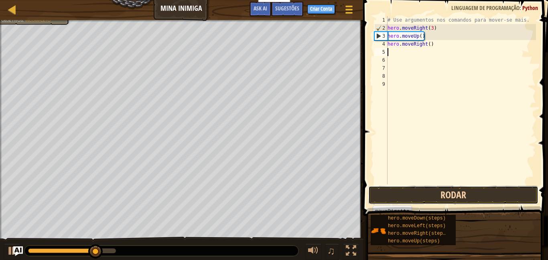
click at [471, 192] on button "Rodar" at bounding box center [453, 195] width 170 height 18
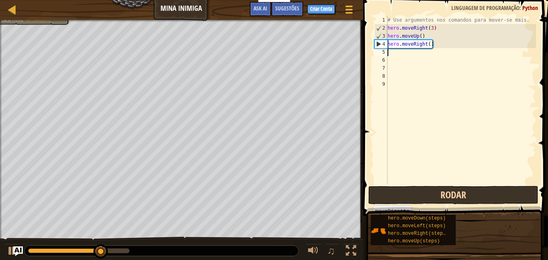
type textarea "h"
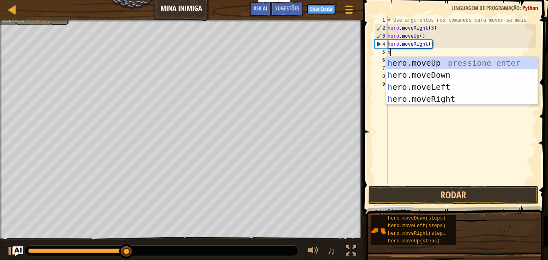
click at [453, 86] on div "h ero.moveUp pressione enter h ero.moveDown pressione enter h ero.moveLeft pres…" at bounding box center [462, 93] width 152 height 72
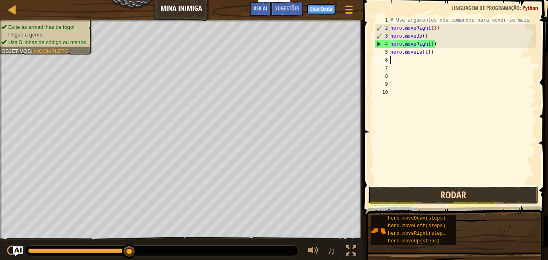
click at [463, 190] on button "Rodar" at bounding box center [453, 195] width 170 height 18
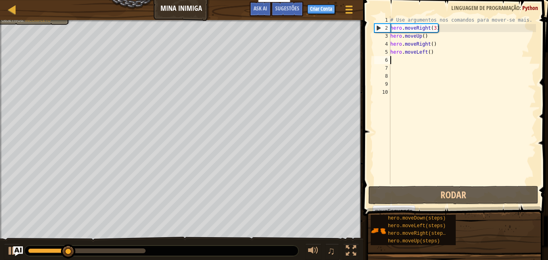
click at [444, 53] on div "# Use argumentos nos comandos para mover-se mais. hero . moveRight ( 3 ) hero .…" at bounding box center [462, 108] width 147 height 184
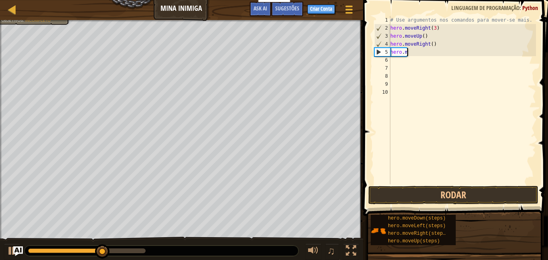
type textarea "h"
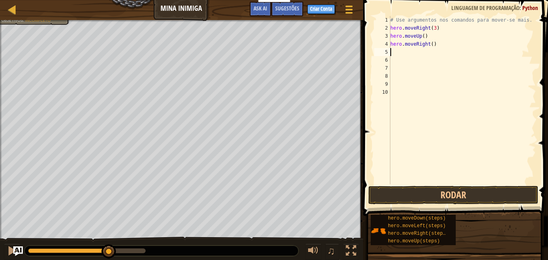
type textarea "h"
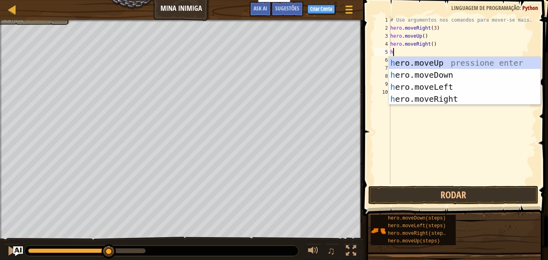
click at [456, 73] on div "h ero.moveUp pressione enter h ero.moveDown pressione enter h ero.moveLeft pres…" at bounding box center [465, 93] width 152 height 72
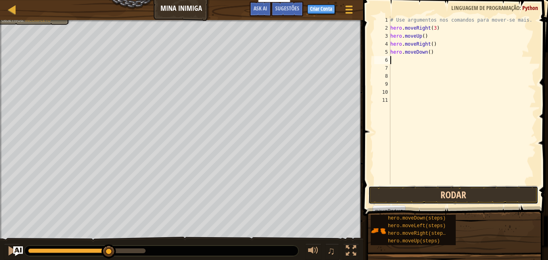
click at [466, 196] on button "Rodar" at bounding box center [453, 195] width 170 height 18
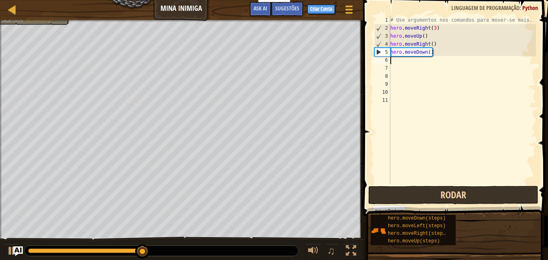
type textarea "h"
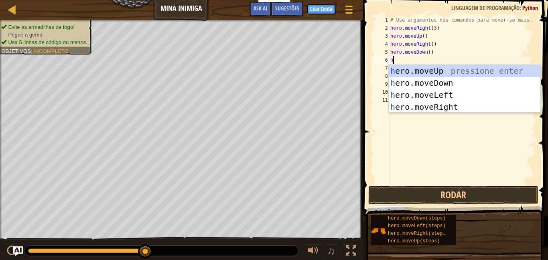
click at [456, 82] on div "h ero.moveUp pressione enter h ero.moveDown pressione enter h ero.moveLeft pres…" at bounding box center [465, 101] width 152 height 72
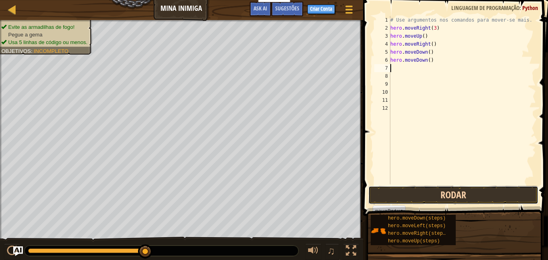
click at [466, 192] on button "Rodar" at bounding box center [453, 195] width 170 height 18
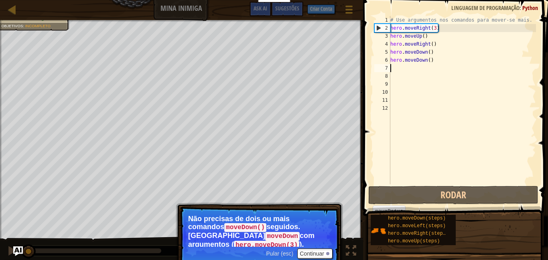
click at [430, 58] on div "# Use argumentos nos comandos para mover-se mais. hero . moveRight ( 3 ) hero .…" at bounding box center [462, 108] width 147 height 184
click at [441, 63] on div "# Use argumentos nos comandos para mover-se mais. hero . moveRight ( 3 ) hero .…" at bounding box center [462, 108] width 147 height 184
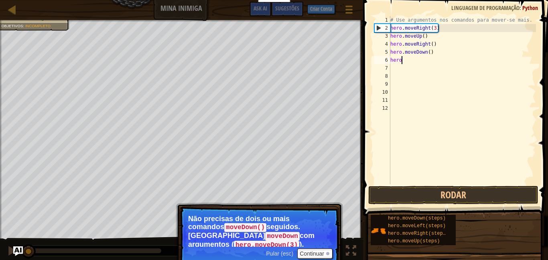
type textarea "h"
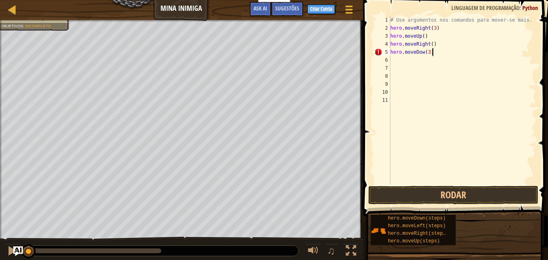
scroll to position [4, 6]
click at [466, 192] on button "Rodar" at bounding box center [453, 195] width 170 height 18
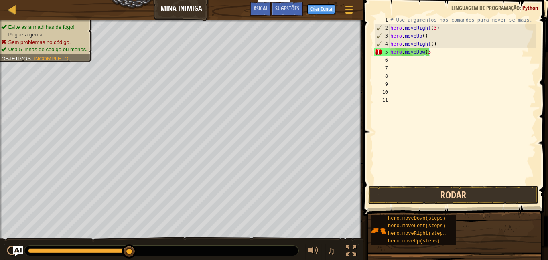
scroll to position [4, 5]
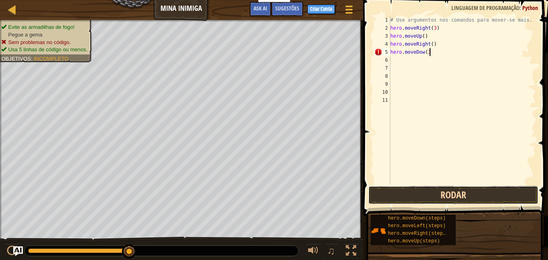
click at [472, 192] on button "Rodar" at bounding box center [453, 195] width 170 height 18
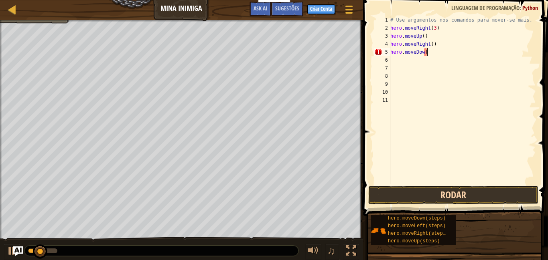
type textarea "hero.moveDow"
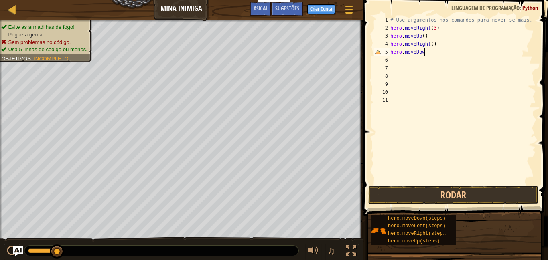
click at [399, 61] on div "# Use argumentos nos comandos para mover-se mais. hero . moveRight ( 3 ) hero .…" at bounding box center [462, 108] width 147 height 184
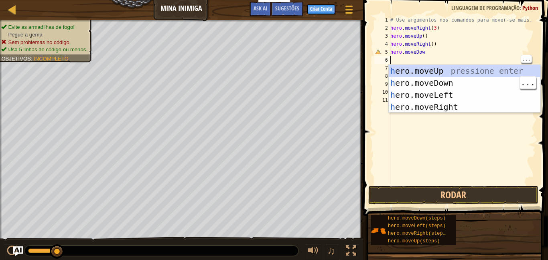
type textarea "h"
click at [456, 85] on div "h ero.moveUp pressione enter h ero.moveDown pressione enter h ero.moveLeft pres…" at bounding box center [465, 101] width 152 height 72
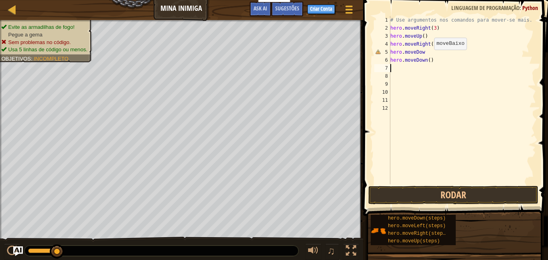
type textarea "h"
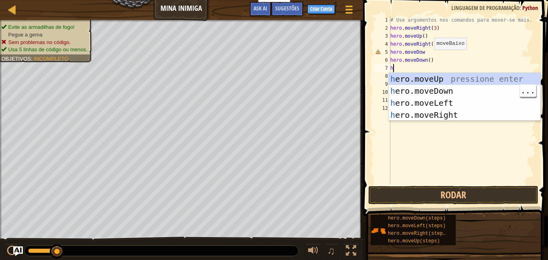
click at [451, 91] on div "h ero.moveUp pressione enter h ero.moveDown pressione enter h ero.moveLeft pres…" at bounding box center [465, 109] width 152 height 72
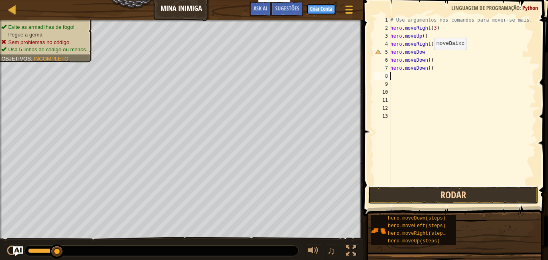
click at [447, 190] on button "Rodar" at bounding box center [453, 195] width 170 height 18
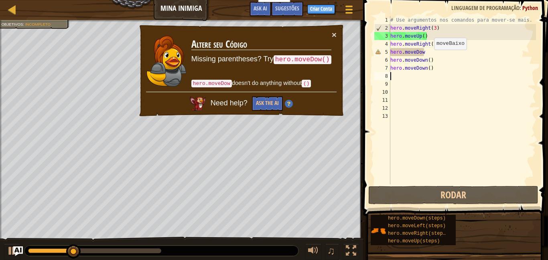
click at [426, 53] on div "# Use argumentos nos comandos para mover-se mais. hero . moveRight ( 3 ) hero .…" at bounding box center [462, 108] width 147 height 184
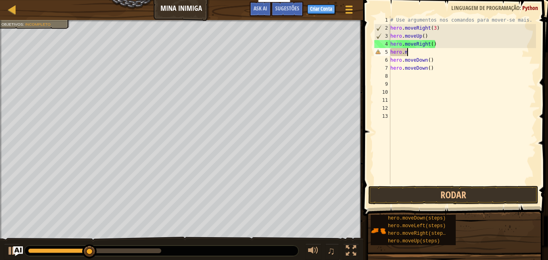
type textarea "h"
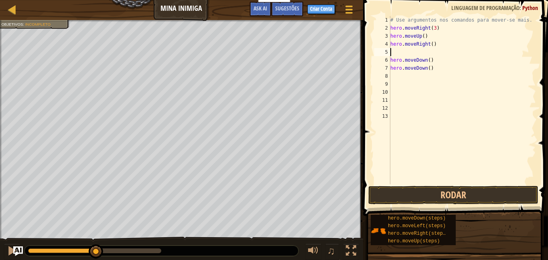
type textarea "h"
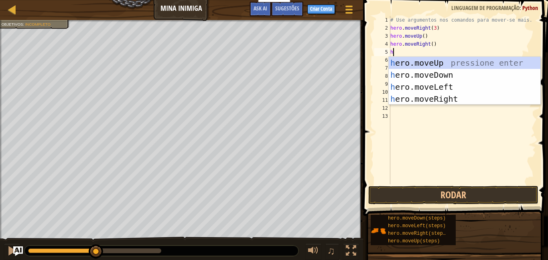
click at [454, 78] on div "h ero.moveUp pressione enter h ero.moveDown pressione enter h ero.moveLeft pres…" at bounding box center [465, 93] width 152 height 72
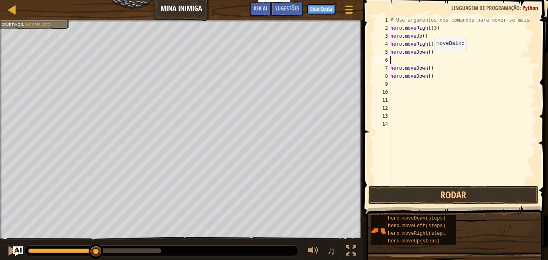
type textarea "hero.moveDown()"
click at [394, 84] on div "# Use argumentos nos comandos para mover-se mais. hero . moveRight ( 3 ) hero .…" at bounding box center [462, 108] width 147 height 184
click at [433, 199] on button "Rodar" at bounding box center [453, 195] width 170 height 18
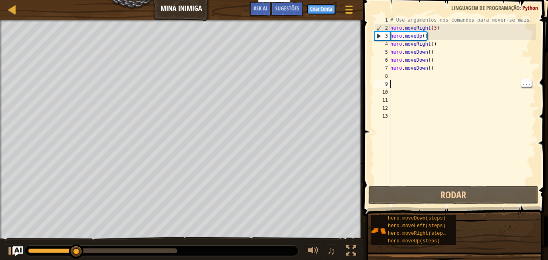
click at [399, 75] on div "# Use argumentos nos comandos para mover-se mais. hero . moveRight ( 3 ) hero .…" at bounding box center [462, 108] width 147 height 184
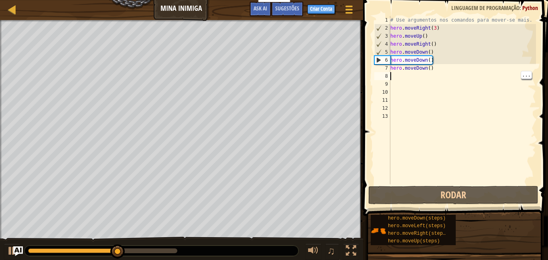
type textarea "m"
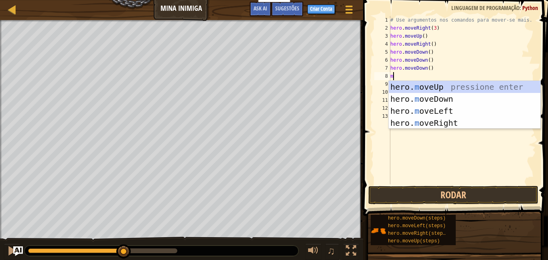
click at [457, 124] on div "hero. m oveUp pressione enter hero. m oveDown pressione enter hero. m oveLeft p…" at bounding box center [465, 117] width 152 height 72
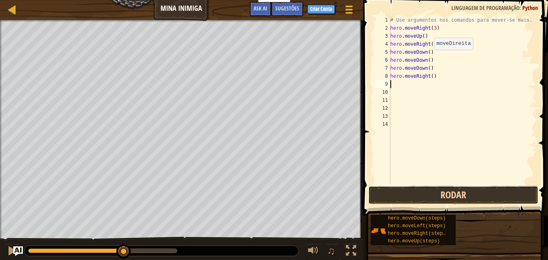
click at [445, 194] on button "Rodar" at bounding box center [453, 195] width 170 height 18
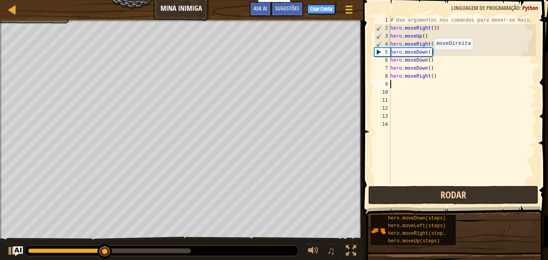
type textarea "m"
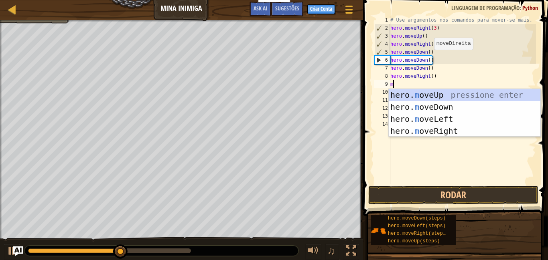
click at [456, 135] on div "hero. m oveUp pressione enter hero. m oveDown pressione enter hero. m oveLeft p…" at bounding box center [465, 125] width 152 height 72
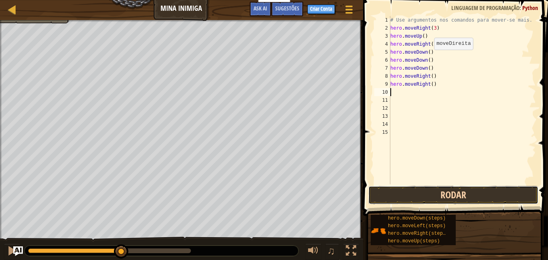
click at [447, 199] on button "Rodar" at bounding box center [453, 195] width 170 height 18
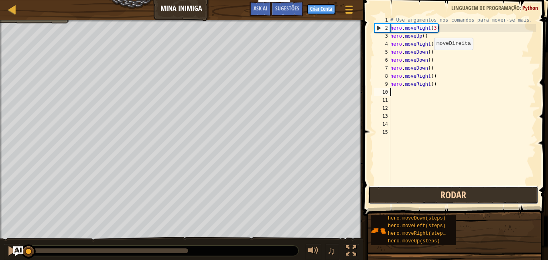
click at [473, 198] on button "Rodar" at bounding box center [453, 195] width 170 height 18
type textarea "m"
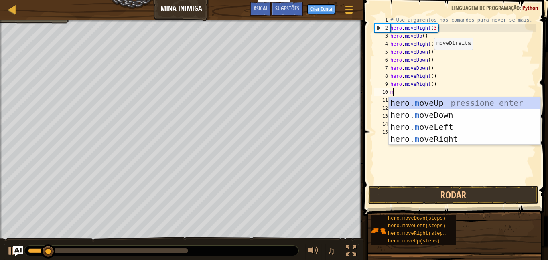
click at [442, 143] on div "hero. m oveUp pressione enter hero. m oveDown pressione enter hero. m oveLeft p…" at bounding box center [465, 133] width 152 height 72
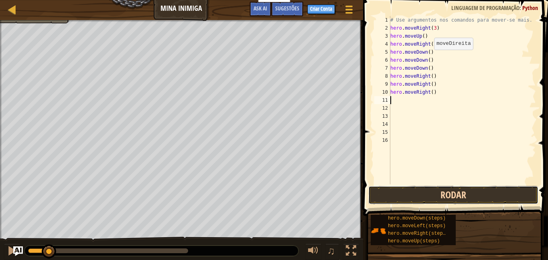
click at [465, 198] on button "Rodar" at bounding box center [453, 195] width 170 height 18
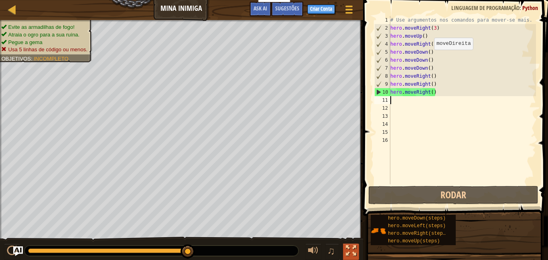
click at [354, 255] on div at bounding box center [351, 251] width 10 height 10
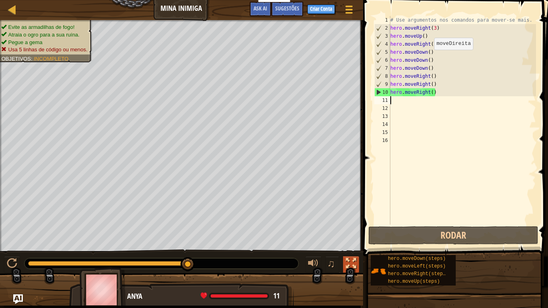
click at [352, 260] on div at bounding box center [351, 263] width 10 height 10
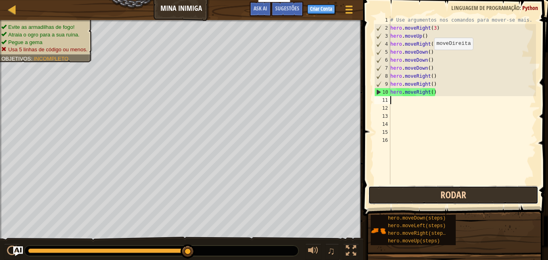
click at [481, 194] on button "Rodar" at bounding box center [453, 195] width 170 height 18
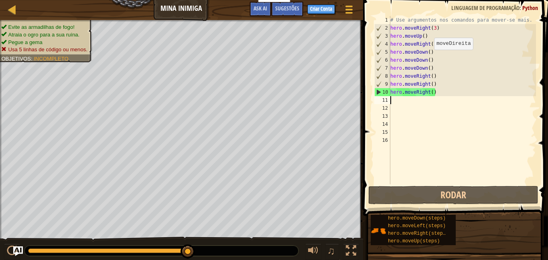
click at [442, 86] on div "# Use argumentos nos comandos para mover-se mais. hero . moveRight ( 3 ) hero .…" at bounding box center [462, 108] width 147 height 184
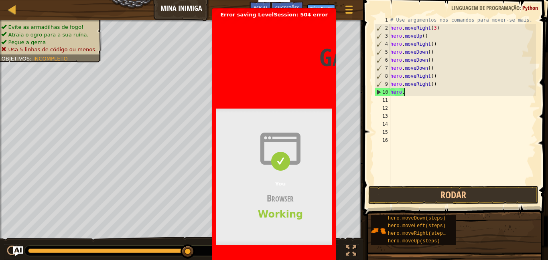
type textarea "h"
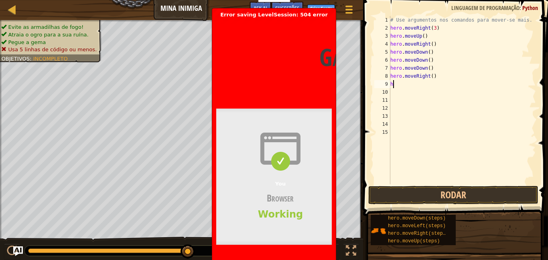
type textarea "h"
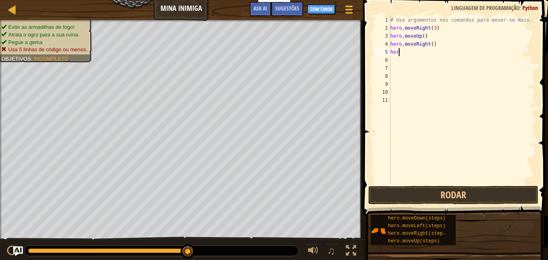
type textarea "h"
click at [438, 26] on div "# Use argumentos nos comandos para mover-se mais. hero . moveRight ( 3 ) hero .…" at bounding box center [462, 108] width 147 height 184
click at [436, 28] on div "# Use argumentos nos comandos para mover-se mais. hero . moveRight ( 3 ) hero .…" at bounding box center [462, 108] width 147 height 184
click at [435, 45] on div "# Use argumentos nos comandos para mover-se mais. hero . moveRight ( 3 ) hero .…" at bounding box center [462, 108] width 147 height 184
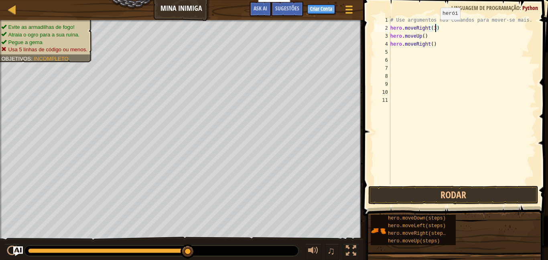
type textarea "hero.moveRight()"
click at [433, 43] on div "# Use argumentos nos comandos para mover-se mais. hero . moveRight ( 3 ) hero .…" at bounding box center [462, 108] width 147 height 184
click at [452, 193] on button "Rodar" at bounding box center [453, 195] width 170 height 18
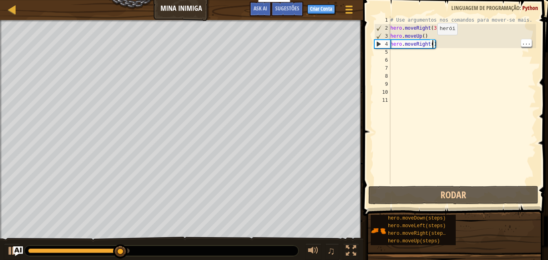
click at [400, 53] on div "# Use argumentos nos comandos para mover-se mais. hero . moveRight ( 3 ) hero .…" at bounding box center [462, 108] width 147 height 184
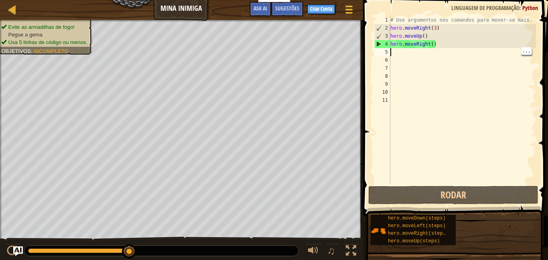
type textarea "m"
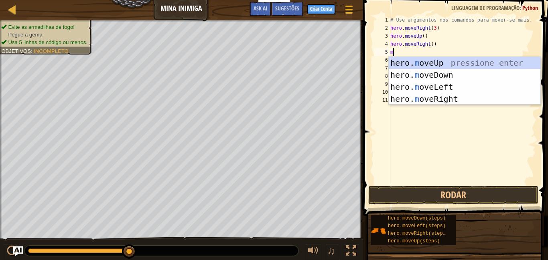
click at [451, 76] on div "hero. m oveUp pressione enter hero. m oveDown pressione enter hero. m oveLeft p…" at bounding box center [465, 93] width 152 height 72
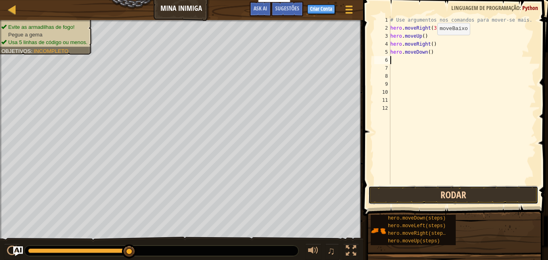
click at [444, 197] on button "Rodar" at bounding box center [453, 195] width 170 height 18
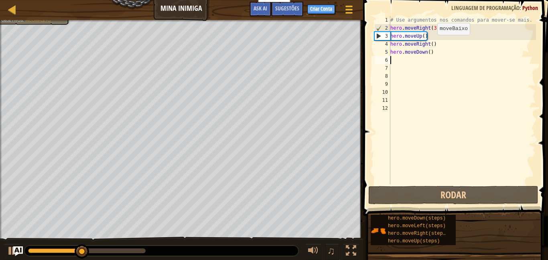
click at [431, 53] on div "# Use argumentos nos comandos para mover-se mais. hero . moveRight ( 3 ) hero .…" at bounding box center [462, 108] width 147 height 184
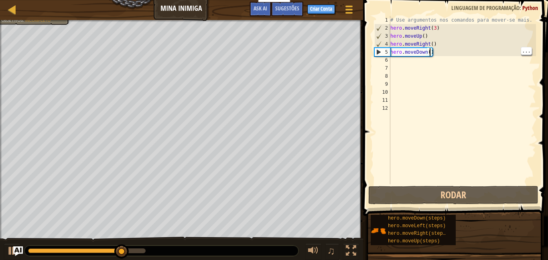
scroll to position [4, 6]
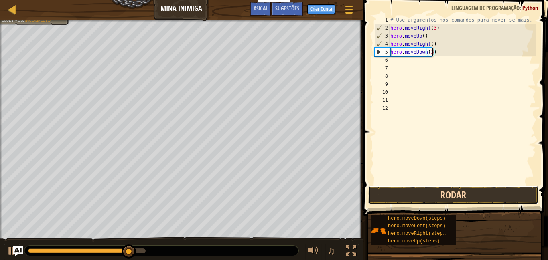
click at [460, 196] on button "Rodar" at bounding box center [453, 195] width 170 height 18
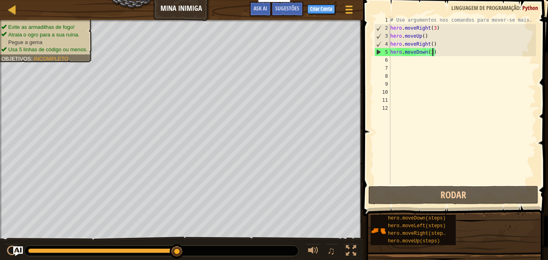
click at [441, 44] on div "# Use argumentos nos comandos para mover-se mais. hero . moveRight ( 3 ) hero .…" at bounding box center [462, 108] width 147 height 184
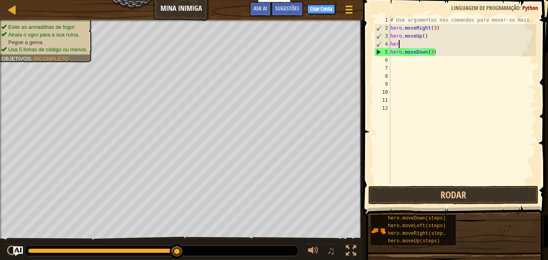
scroll to position [4, 1]
type textarea "h"
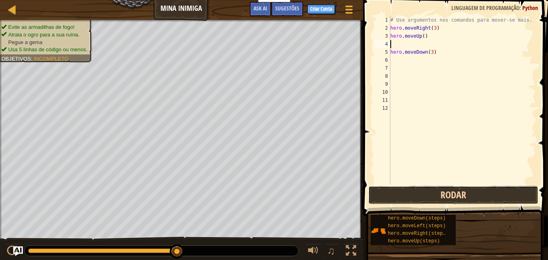
click at [462, 196] on button "Rodar" at bounding box center [453, 195] width 170 height 18
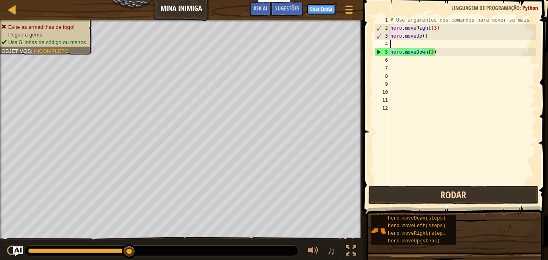
type textarea "hero.moveUp()"
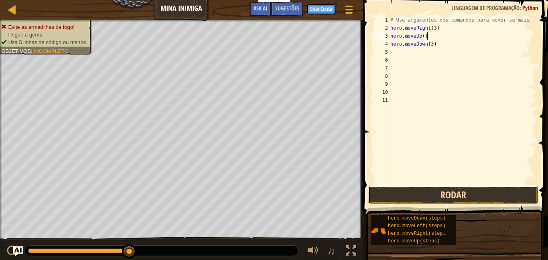
click at [471, 196] on button "Rodar" at bounding box center [453, 195] width 170 height 18
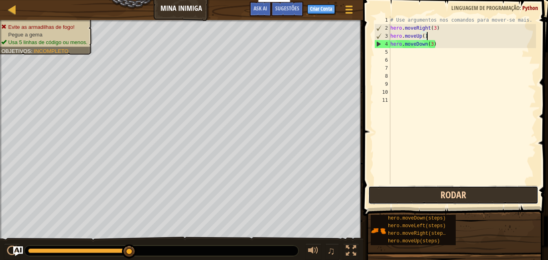
click at [481, 194] on button "Rodar" at bounding box center [453, 195] width 170 height 18
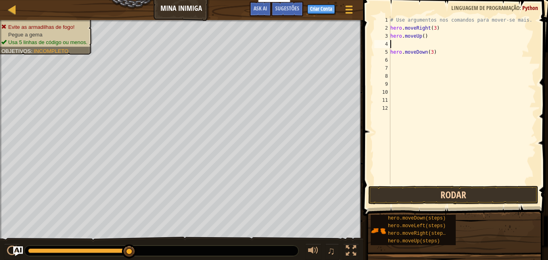
type textarea "m"
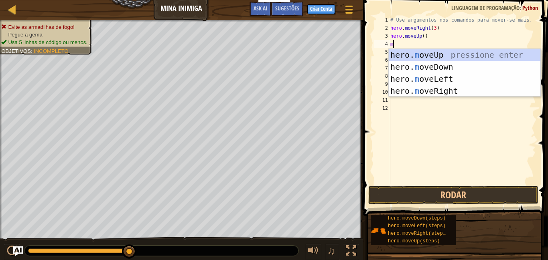
click at [453, 88] on div "hero. m oveUp pressione enter hero. m oveDown pressione enter hero. m oveLeft p…" at bounding box center [465, 85] width 152 height 72
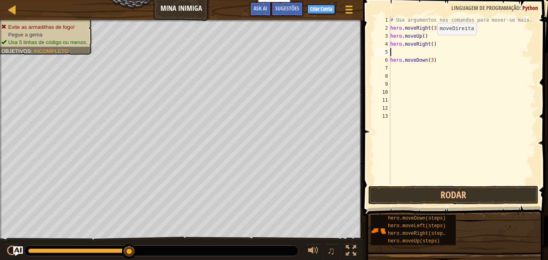
type textarea "hero.moveRight()"
click at [491, 195] on button "Rodar" at bounding box center [453, 195] width 170 height 18
